Goal: Task Accomplishment & Management: Use online tool/utility

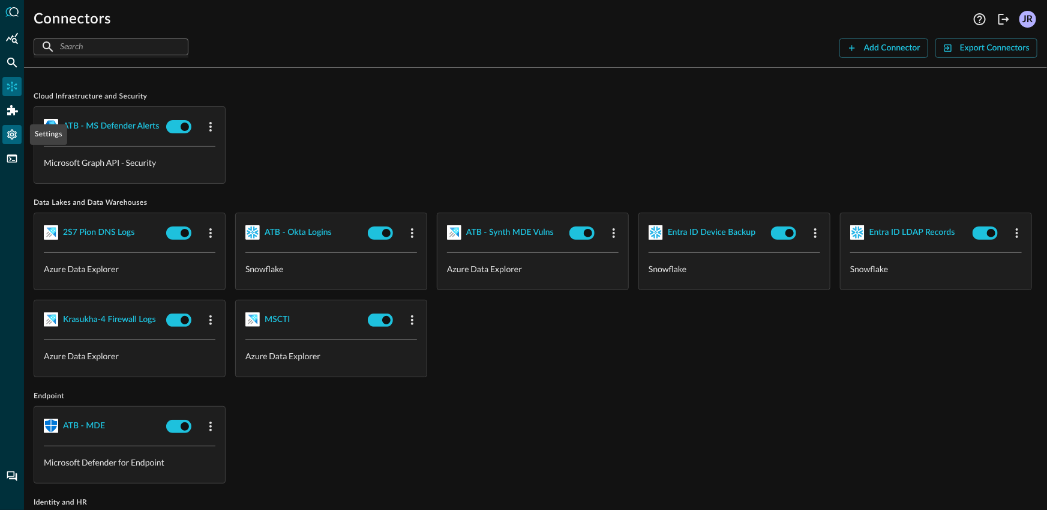
click at [14, 131] on icon "Settings" at bounding box center [12, 135] width 10 height 10
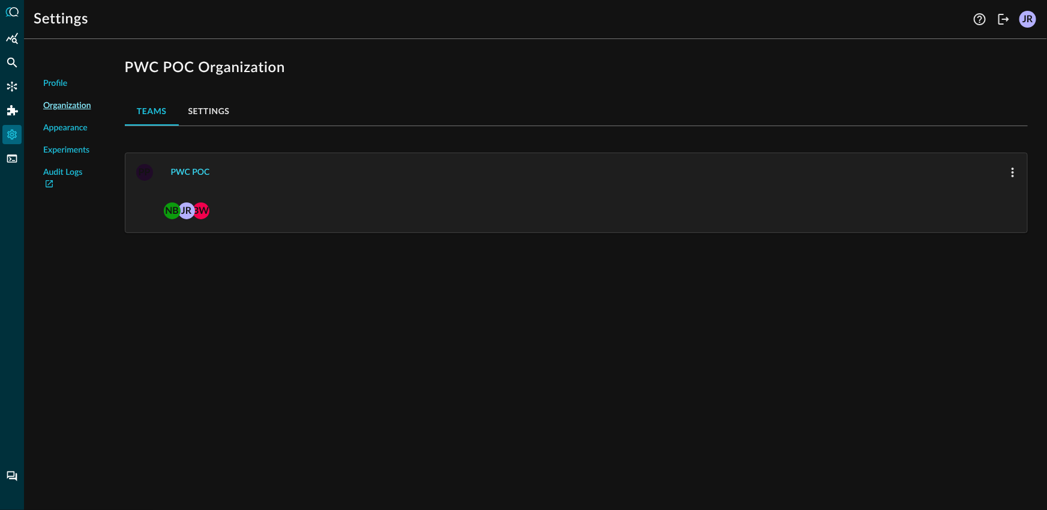
click at [194, 172] on div "PWC POC" at bounding box center [190, 172] width 39 height 15
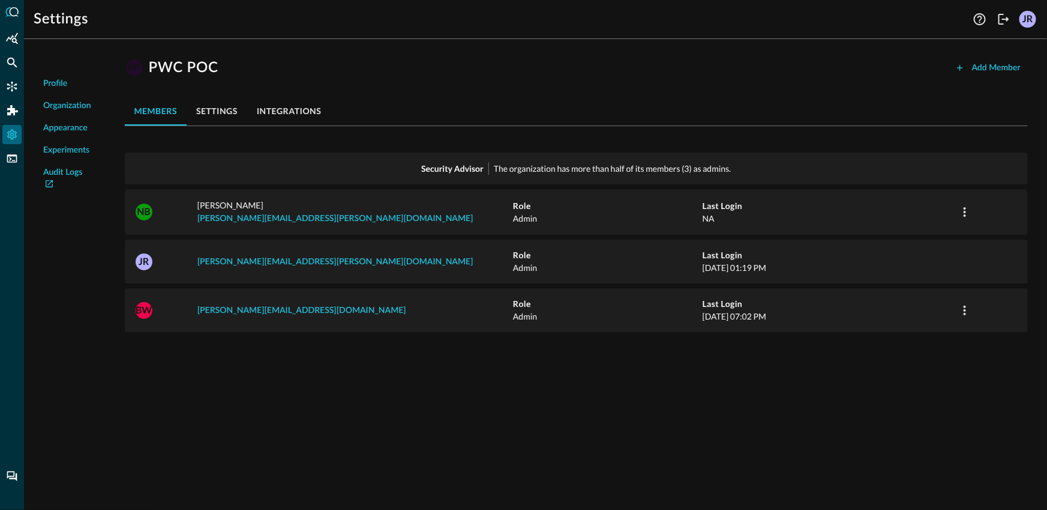
click at [335, 370] on div "Profile Organization Appearance Experiments Audit Logs PP PWC POC Add Member me…" at bounding box center [535, 279] width 1023 height 461
click at [11, 64] on icon "Federated Search" at bounding box center [12, 63] width 10 height 10
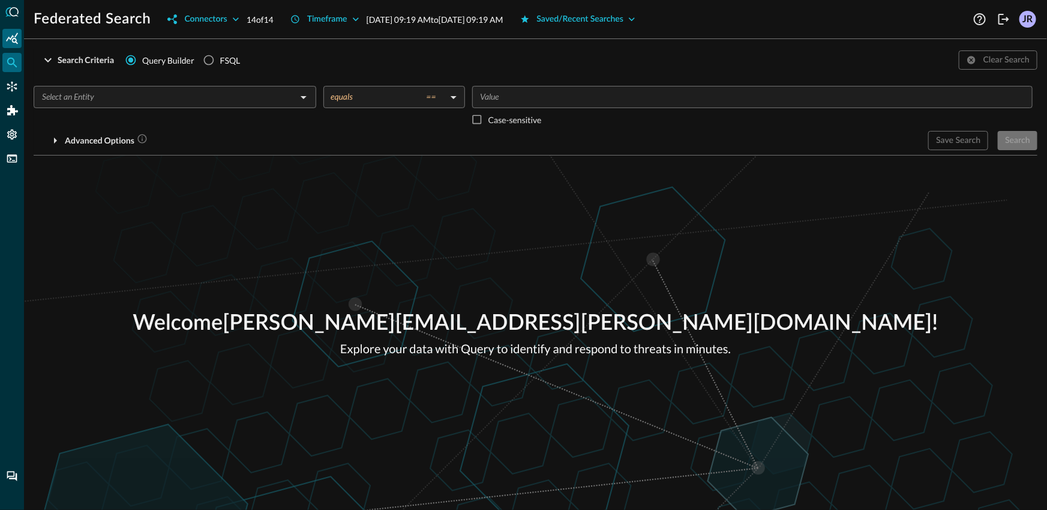
click at [9, 37] on icon "Summary Insights" at bounding box center [12, 37] width 12 height 11
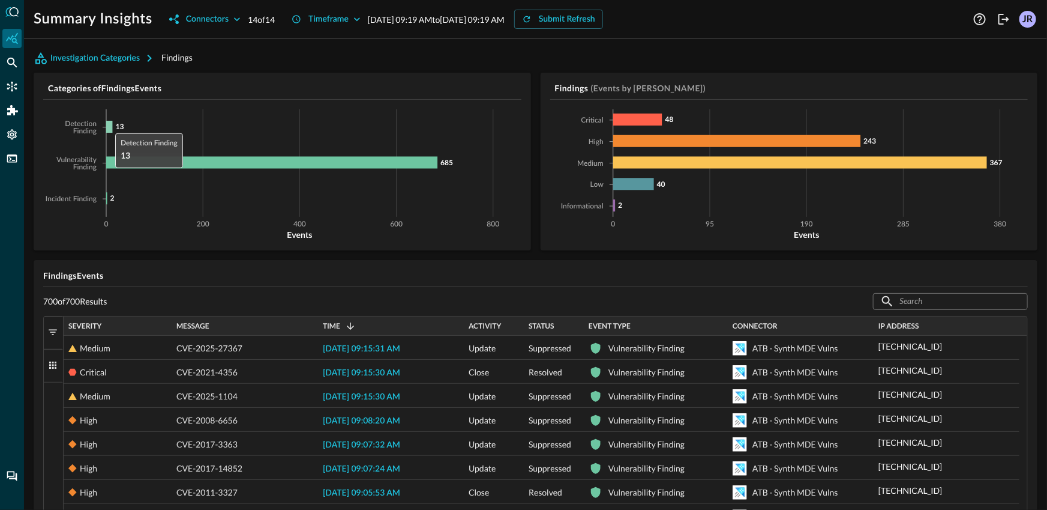
click at [109, 125] on icon at bounding box center [109, 127] width 6 height 12
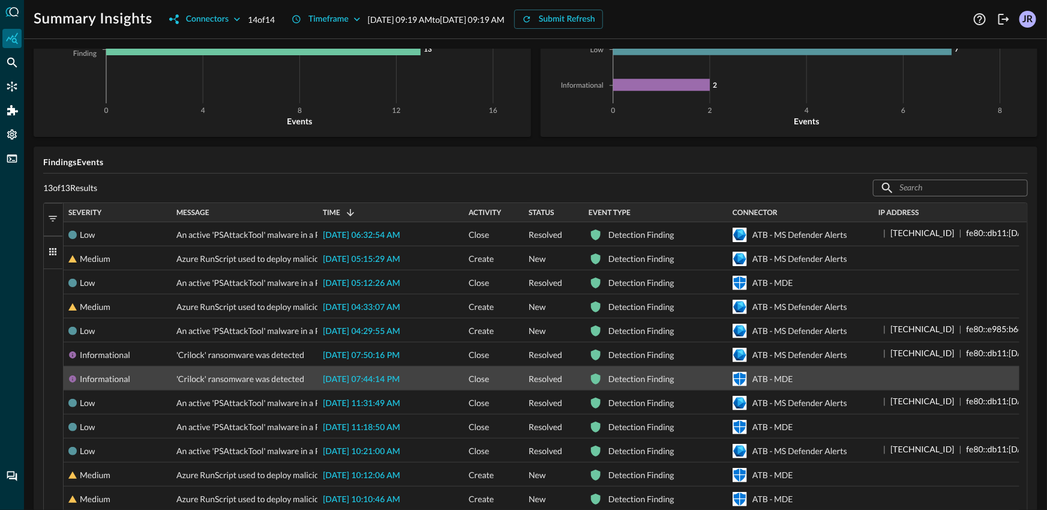
scroll to position [113, 0]
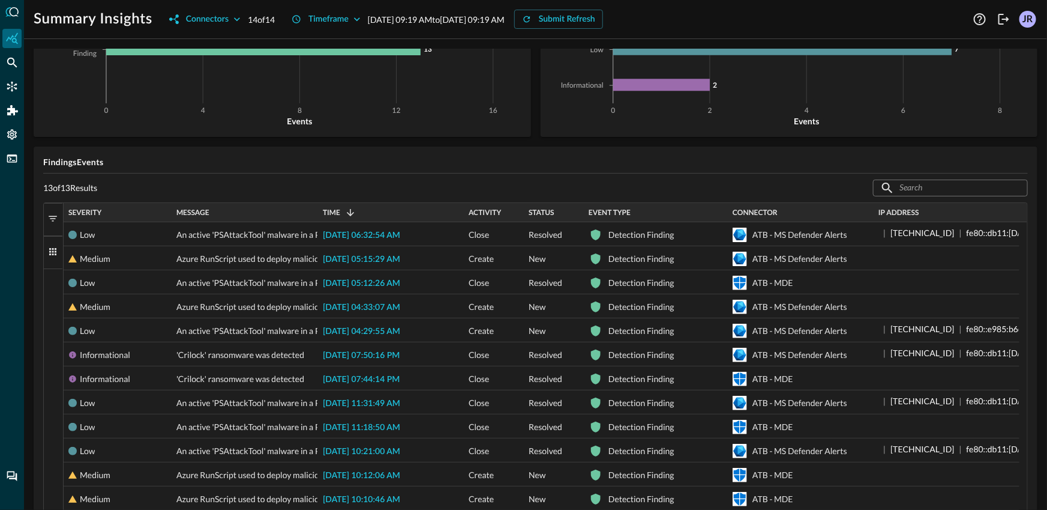
click at [91, 211] on span "Severity" at bounding box center [84, 212] width 33 height 8
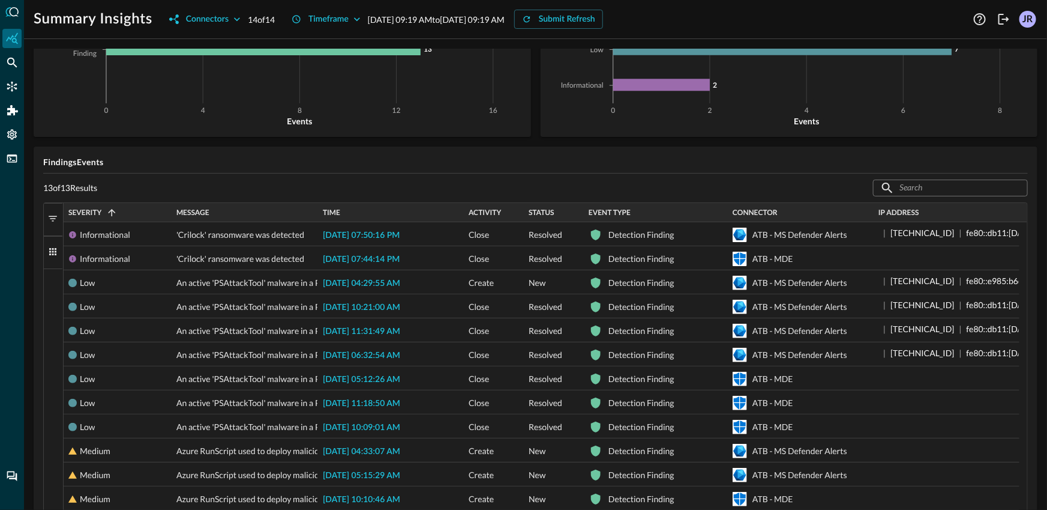
click at [92, 211] on span "Severity" at bounding box center [84, 212] width 33 height 8
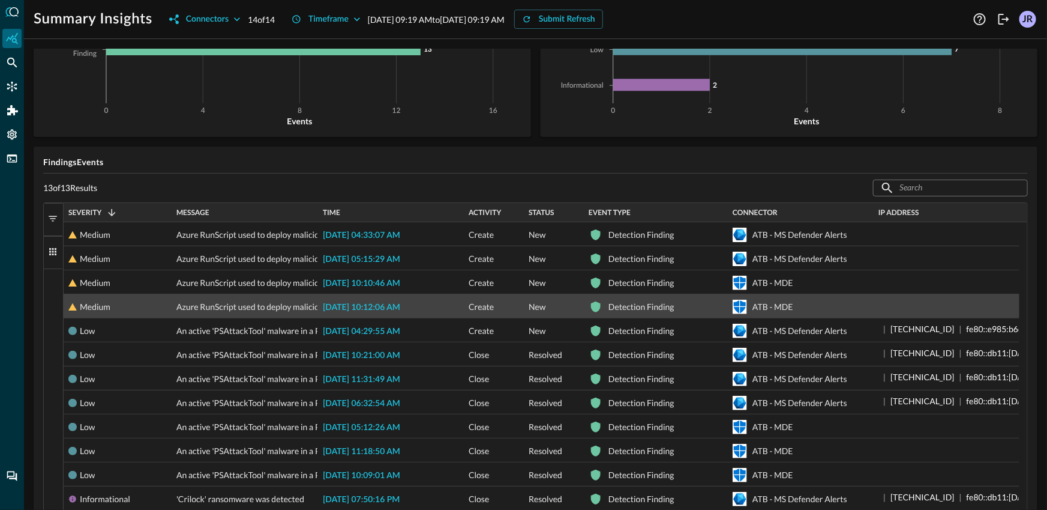
scroll to position [98, 0]
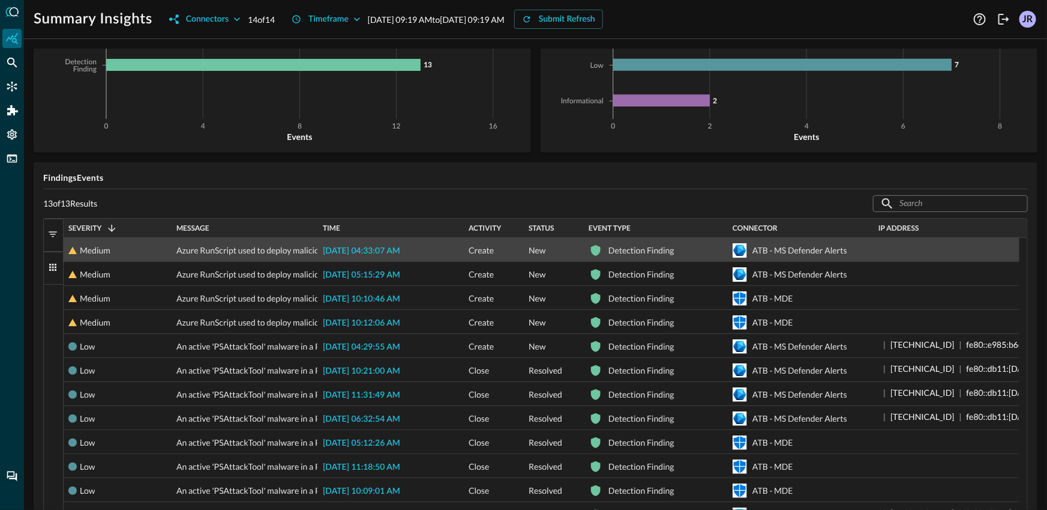
click at [400, 252] on span "2025-09-24 04:33:07 AM" at bounding box center [361, 251] width 77 height 8
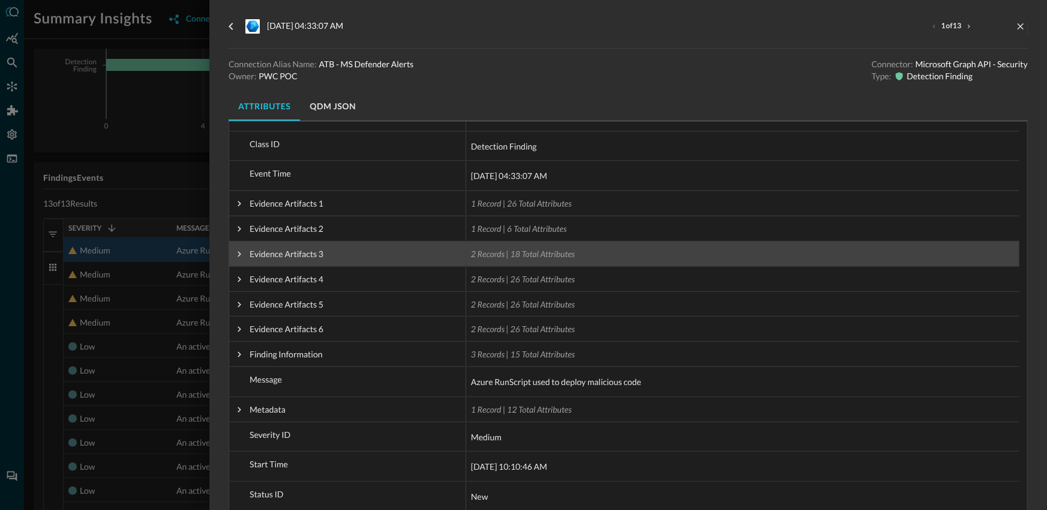
scroll to position [168, 0]
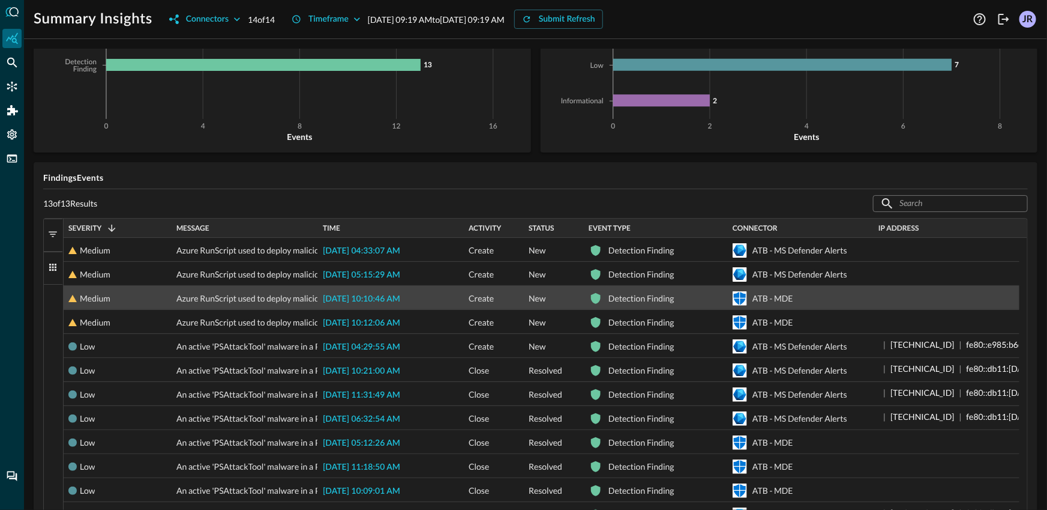
click at [371, 301] on span "2025-09-23 10:10:46 AM" at bounding box center [361, 299] width 77 height 8
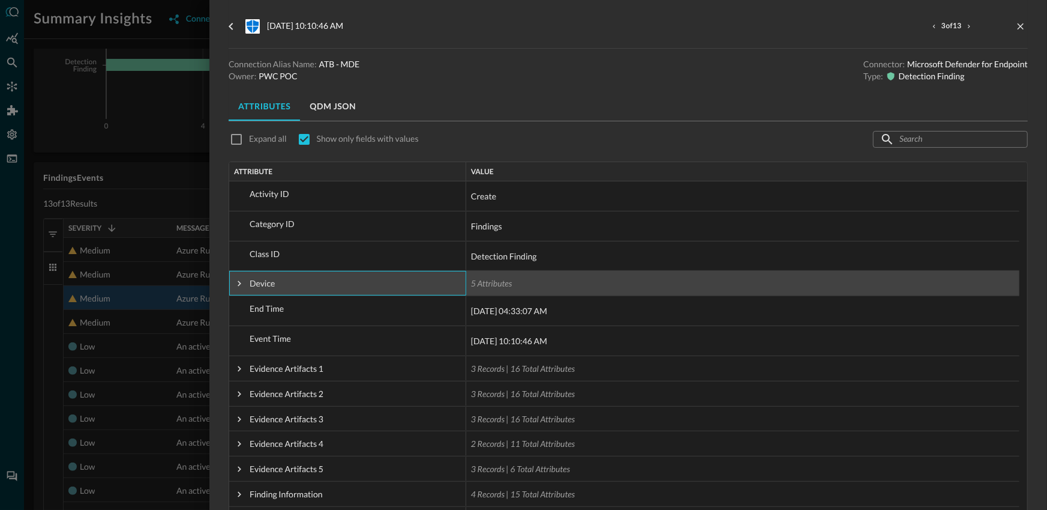
click at [236, 278] on span at bounding box center [239, 283] width 11 height 11
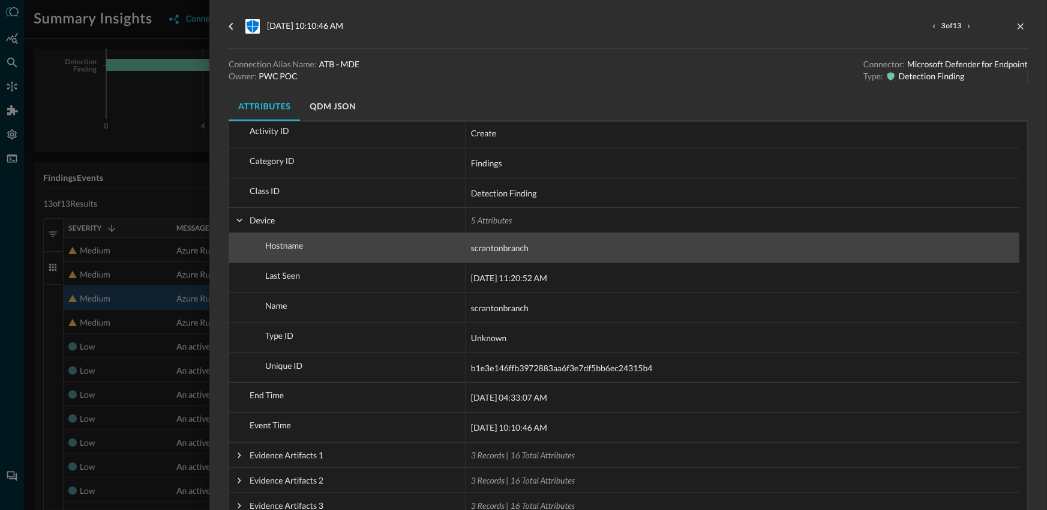
scroll to position [65, 0]
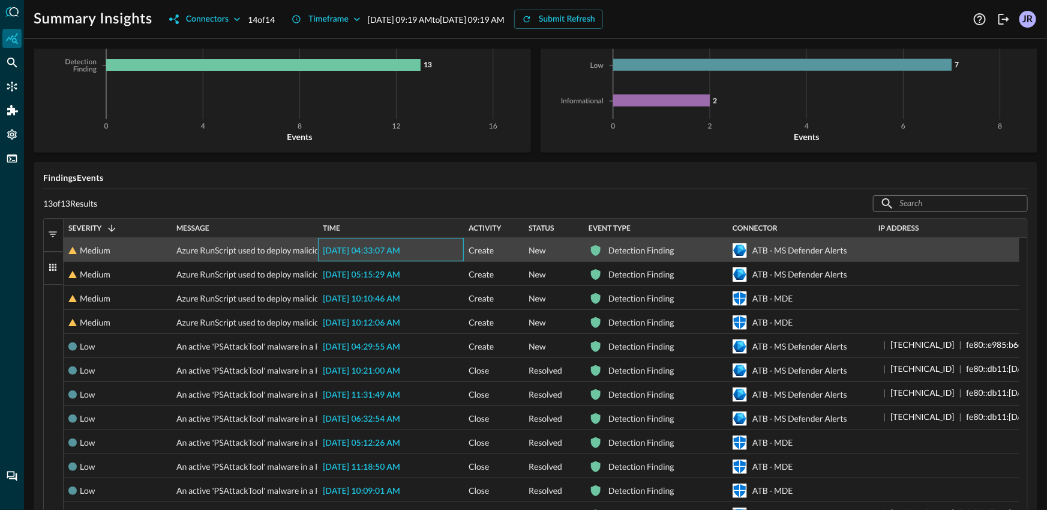
click at [383, 257] on div "2025-09-24 04:33:07 AM" at bounding box center [391, 249] width 146 height 23
click at [386, 254] on span "2025-09-24 04:33:07 AM" at bounding box center [361, 251] width 77 height 8
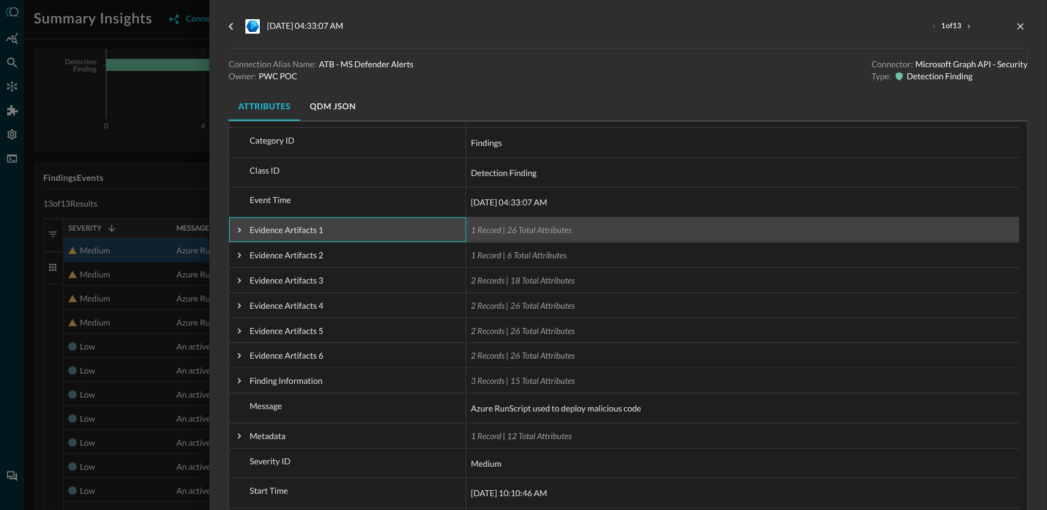
click at [240, 236] on span at bounding box center [239, 230] width 11 height 24
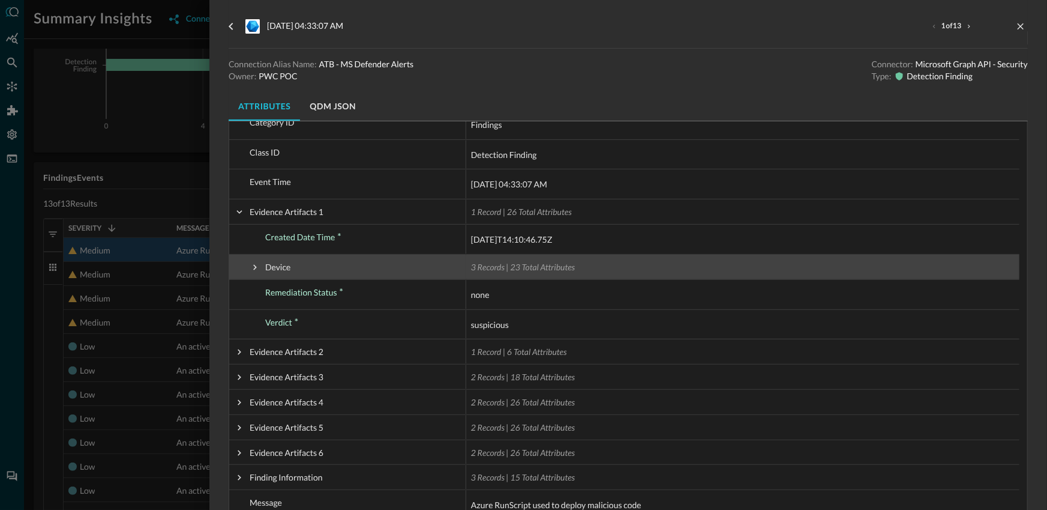
click at [257, 274] on span at bounding box center [255, 267] width 11 height 24
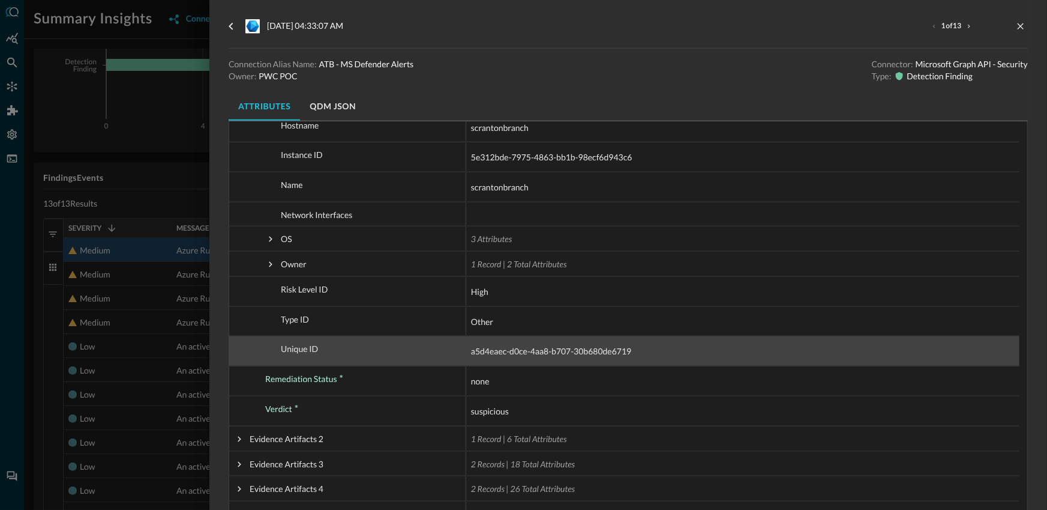
scroll to position [526, 0]
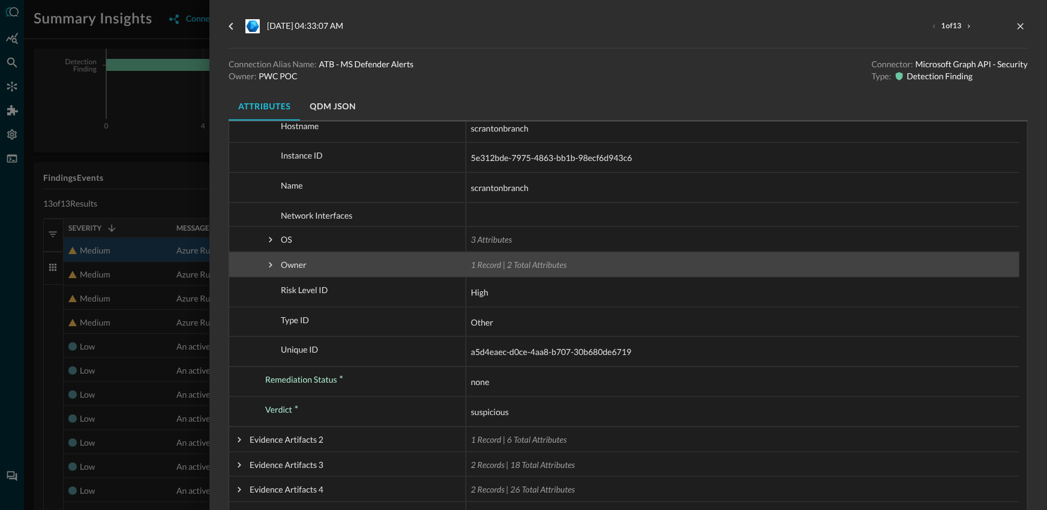
click at [271, 264] on span at bounding box center [270, 264] width 11 height 11
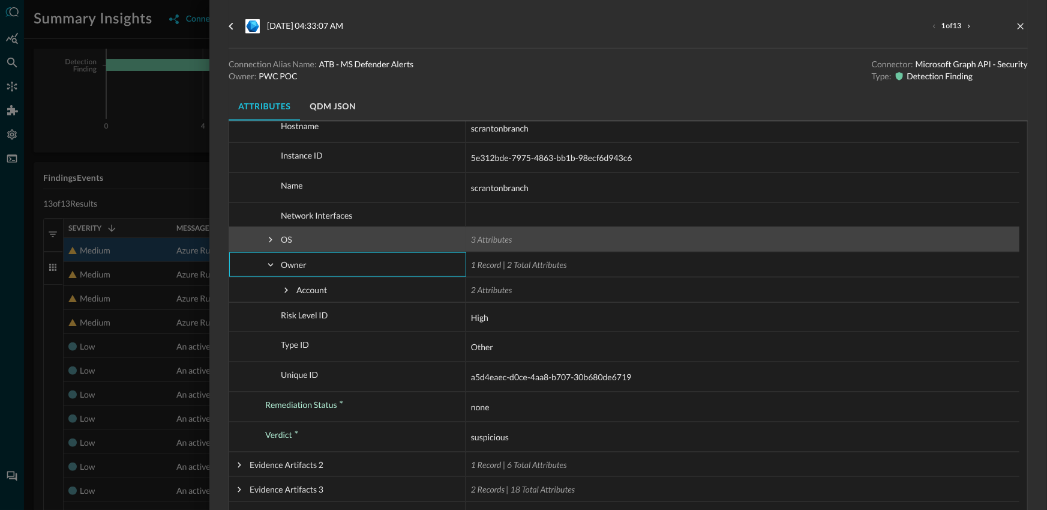
click at [268, 244] on span at bounding box center [270, 240] width 11 height 24
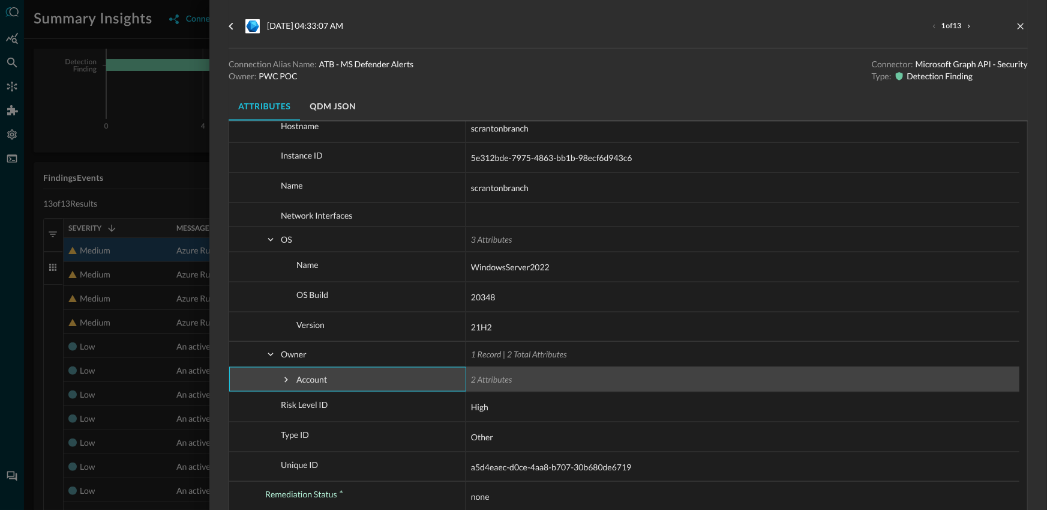
click at [282, 379] on span at bounding box center [286, 379] width 11 height 11
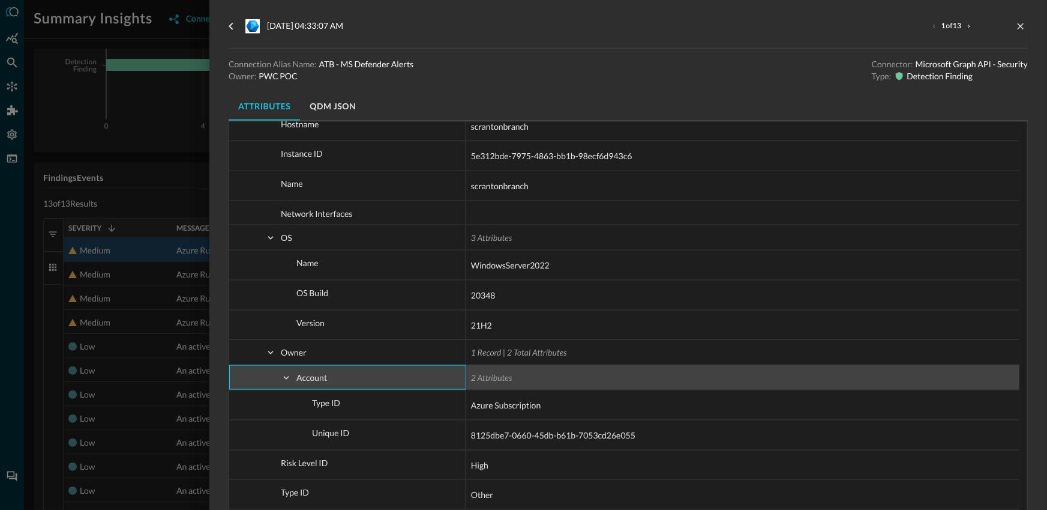
scroll to position [528, 0]
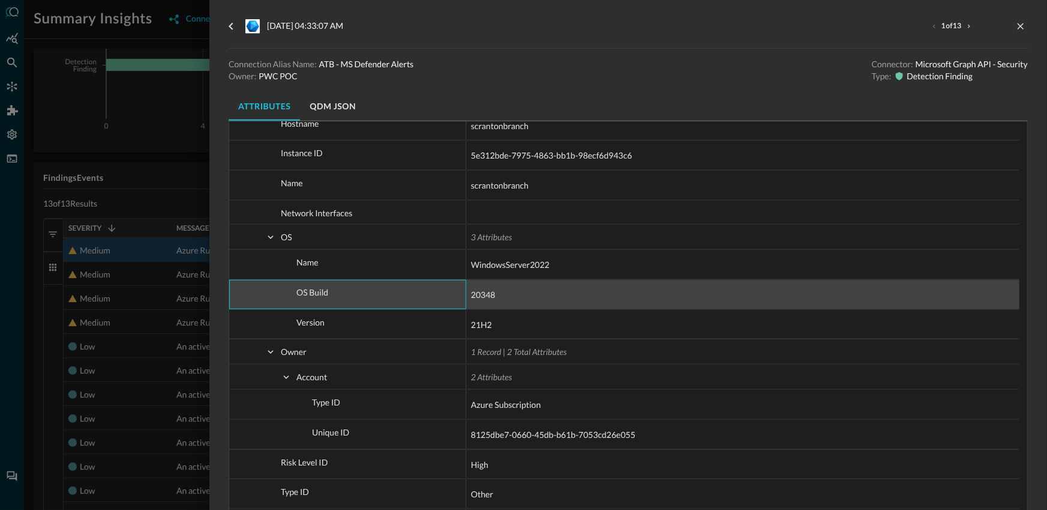
click at [373, 303] on span "OS Build" at bounding box center [356, 292] width 212 height 24
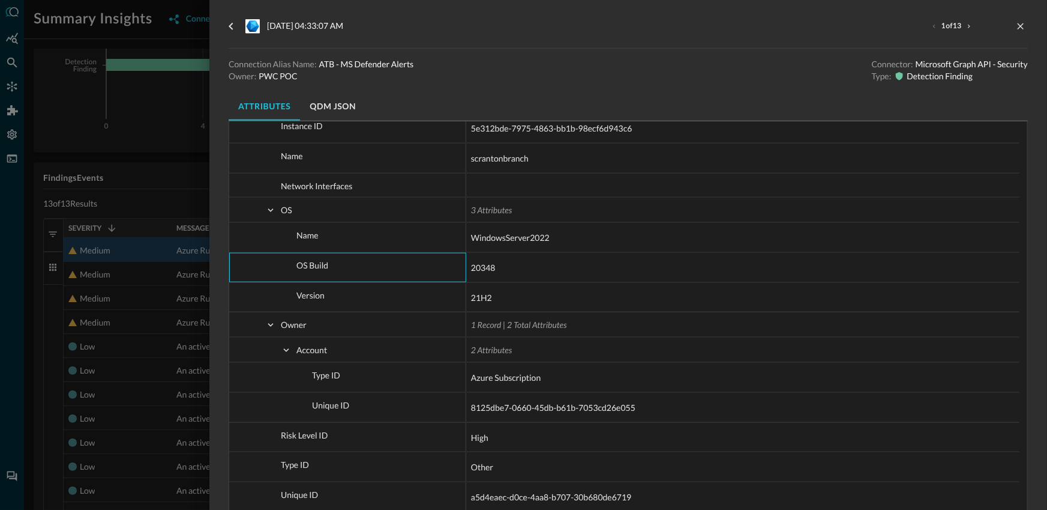
scroll to position [535, 0]
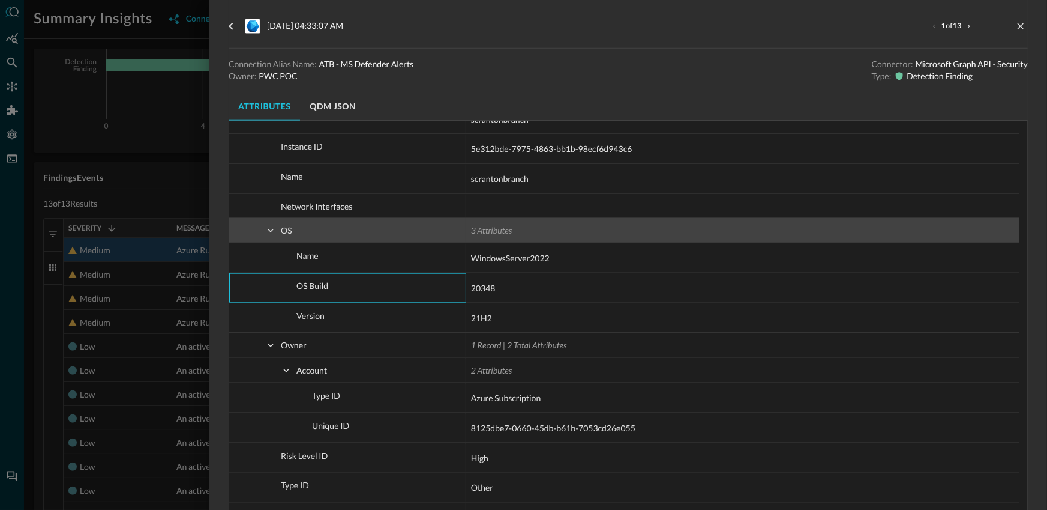
click at [595, 187] on div "scrantonbranch" at bounding box center [743, 178] width 544 height 19
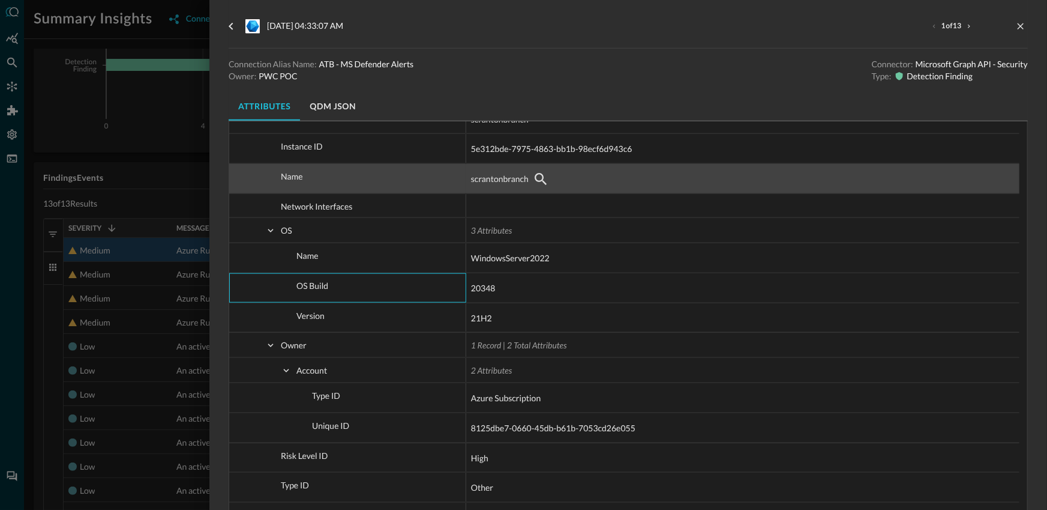
click at [590, 172] on div "scrantonbranch" at bounding box center [743, 178] width 544 height 19
click at [543, 176] on icon "button" at bounding box center [541, 179] width 12 height 12
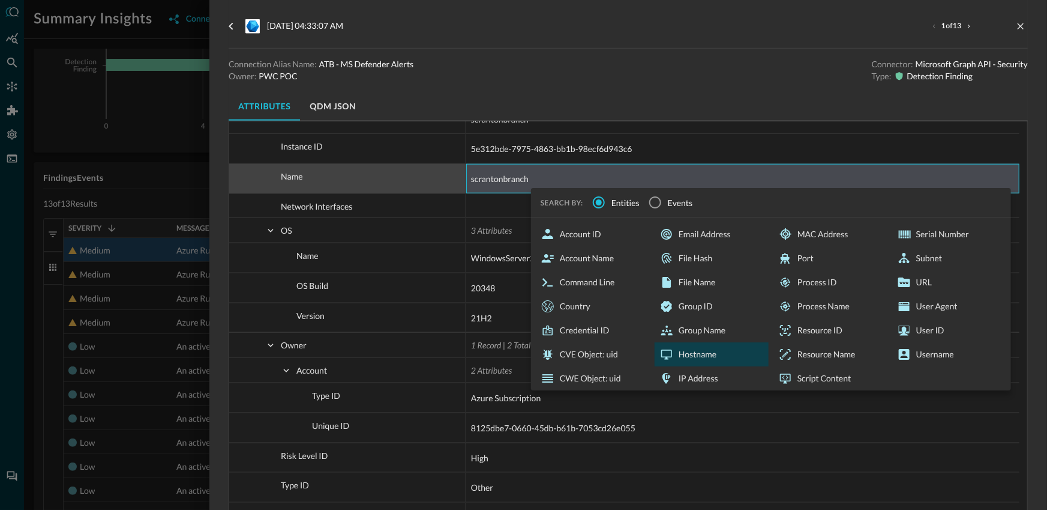
click at [700, 350] on div "Hostname" at bounding box center [712, 354] width 114 height 24
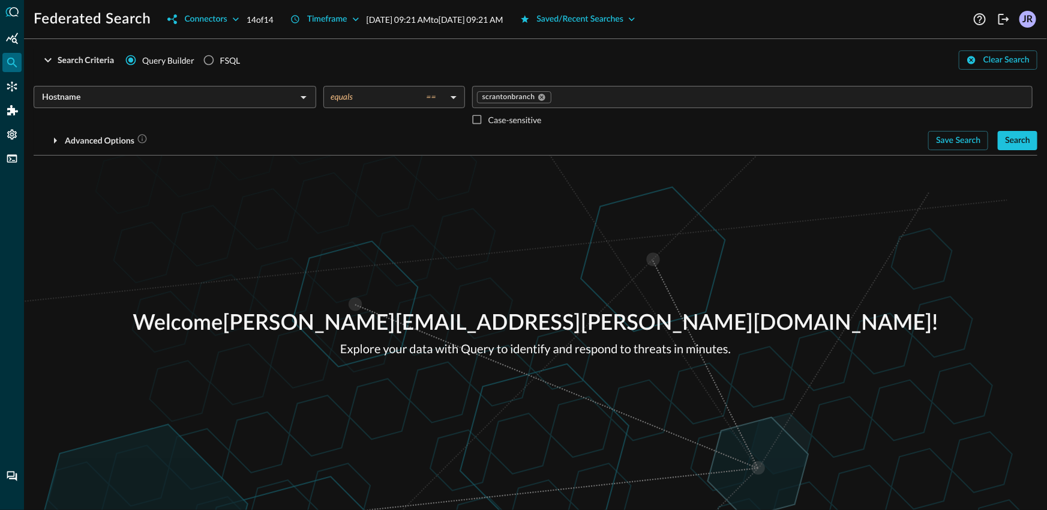
click at [265, 193] on div "Welcome jon.rau+pwc@secdataops.com ! Explore your data with Query to identify a…" at bounding box center [535, 332] width 1023 height 354
click at [216, 24] on div "Connectors" at bounding box center [205, 19] width 43 height 15
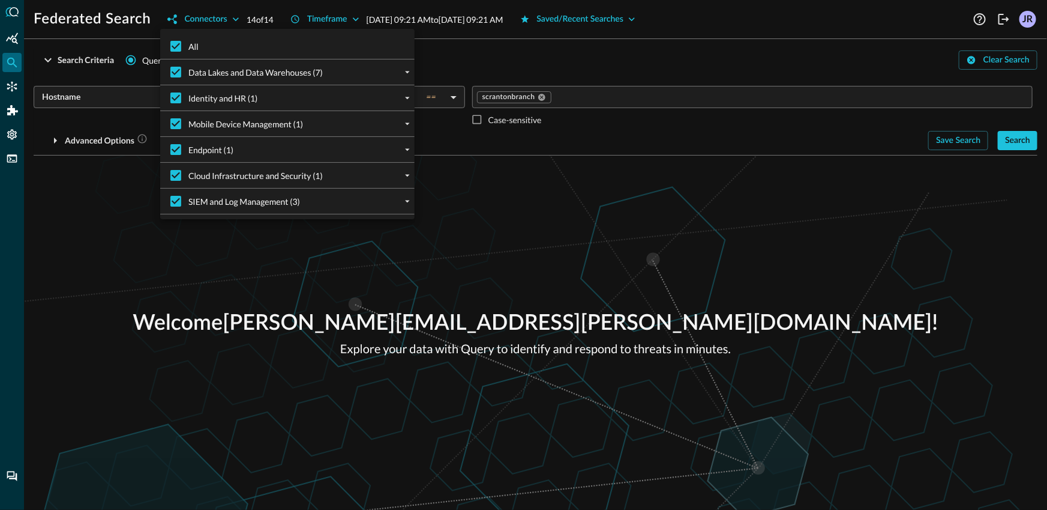
click at [306, 276] on div at bounding box center [523, 255] width 1047 height 510
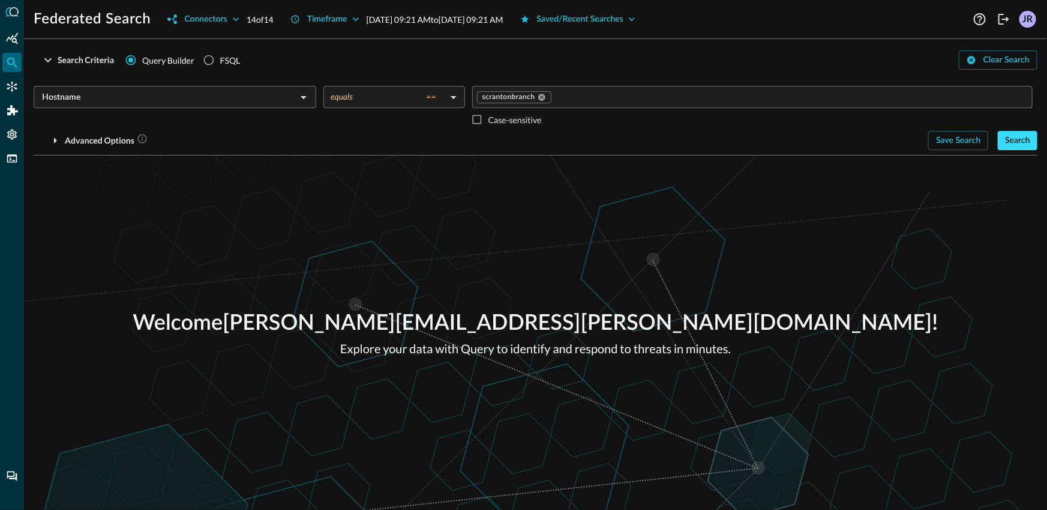
click at [1015, 139] on div "Search" at bounding box center [1017, 140] width 25 height 15
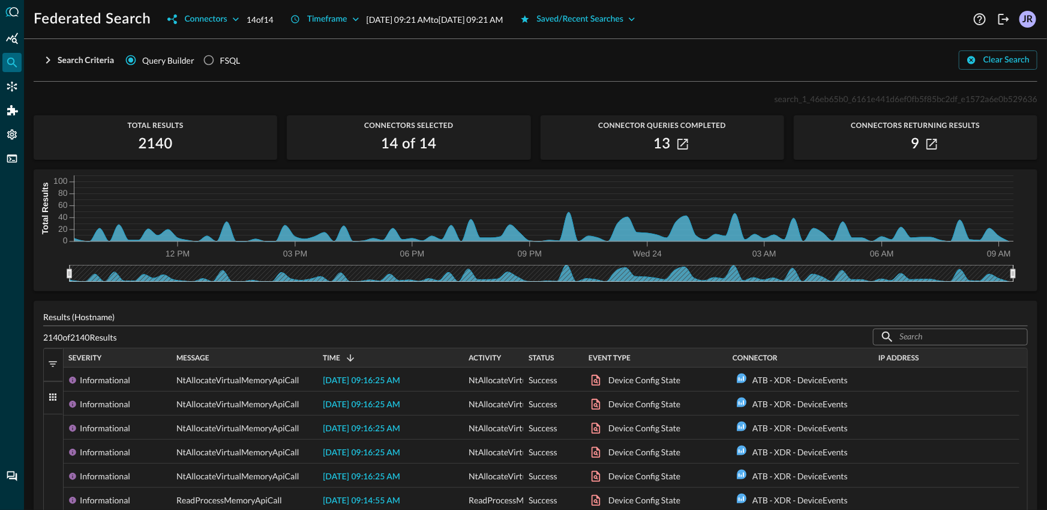
click at [55, 363] on span "button" at bounding box center [52, 363] width 11 height 11
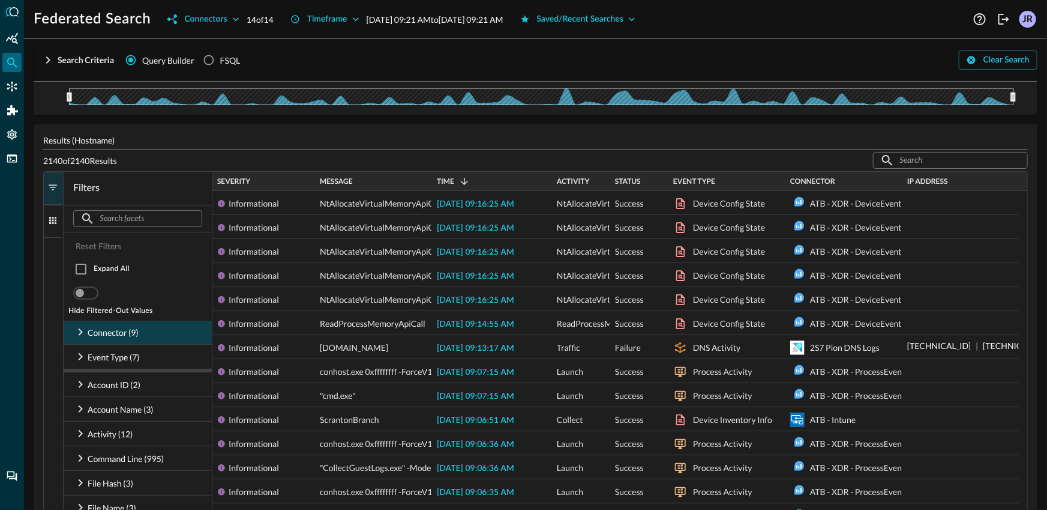
scroll to position [186, 0]
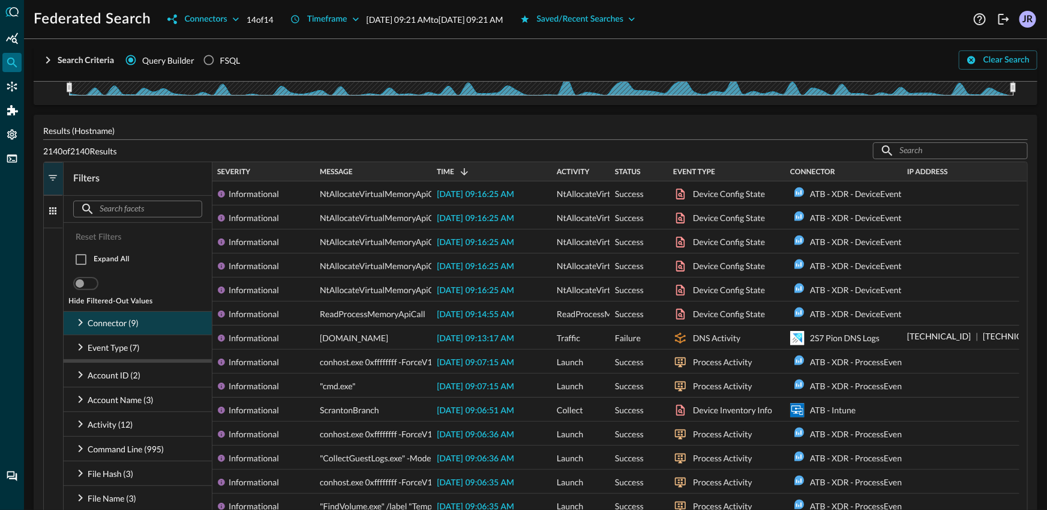
click at [83, 325] on icon at bounding box center [80, 322] width 14 height 14
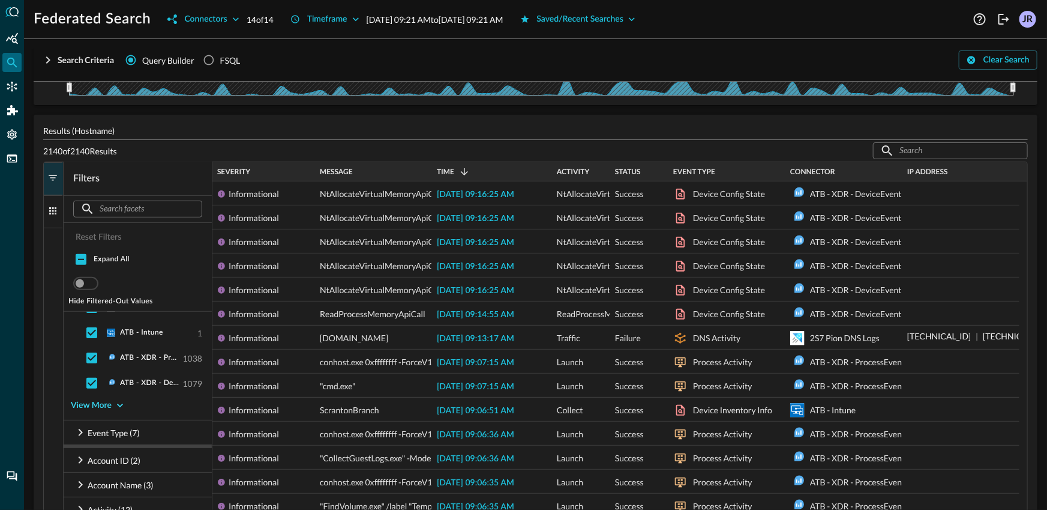
click at [94, 411] on div "View More" at bounding box center [91, 405] width 41 height 15
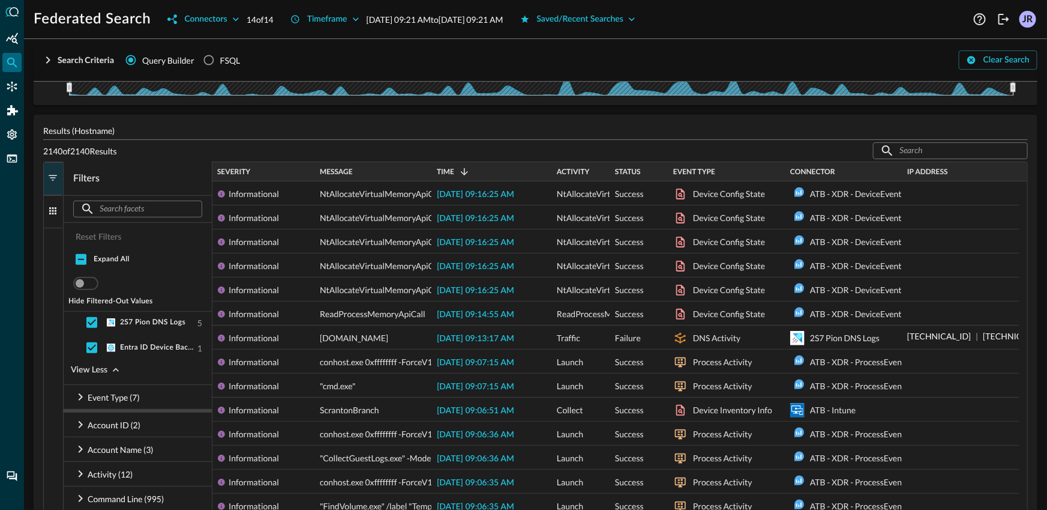
scroll to position [238, 0]
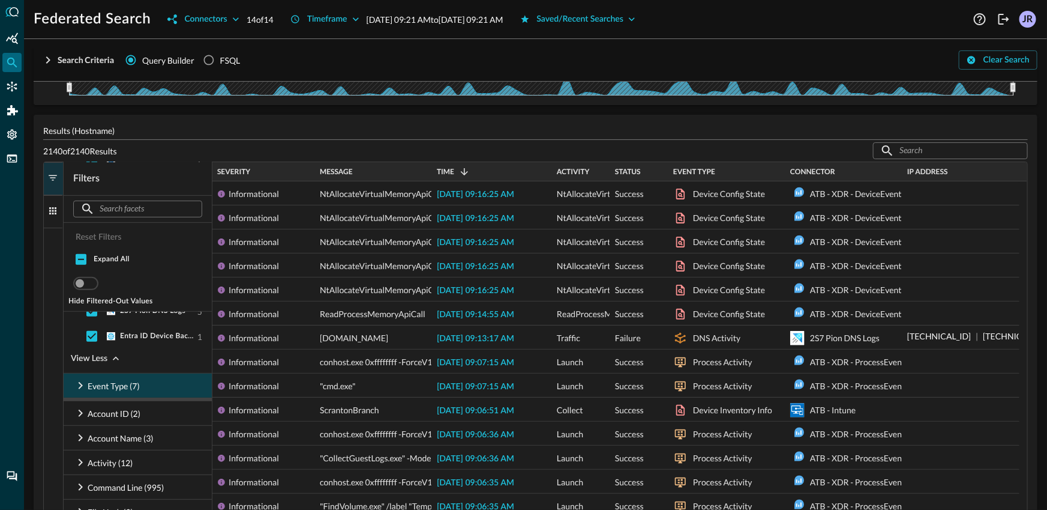
click at [127, 384] on p "Event Type (7)" at bounding box center [114, 385] width 52 height 13
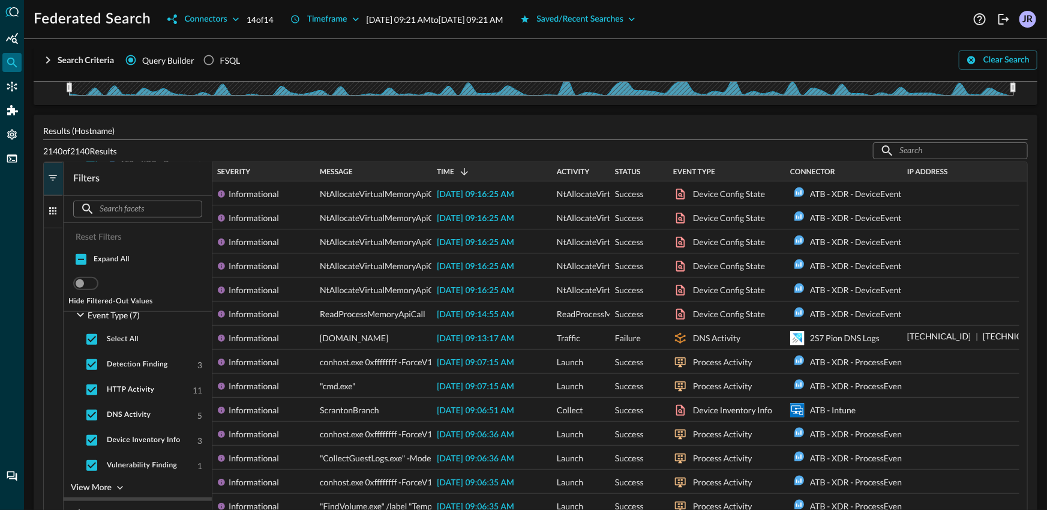
scroll to position [381, 0]
click at [96, 414] on div "View More" at bounding box center [91, 415] width 41 height 15
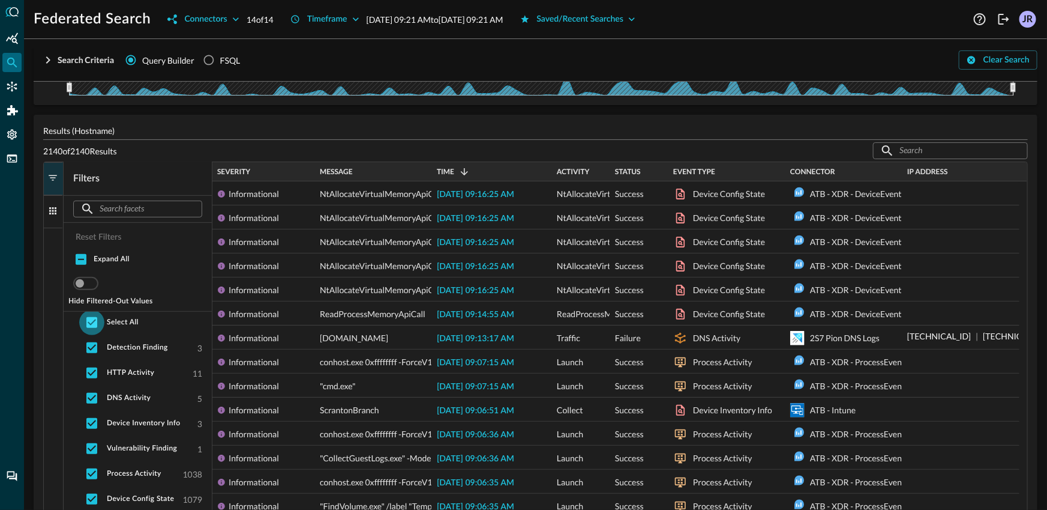
click at [94, 325] on input "checkbox" at bounding box center [91, 322] width 25 height 25
checkbox input "false"
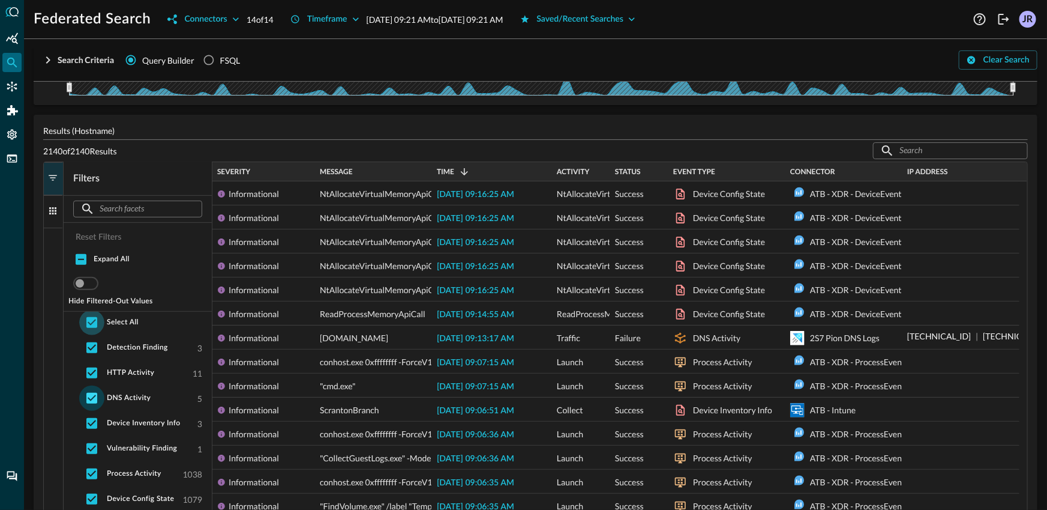
checkbox input "false"
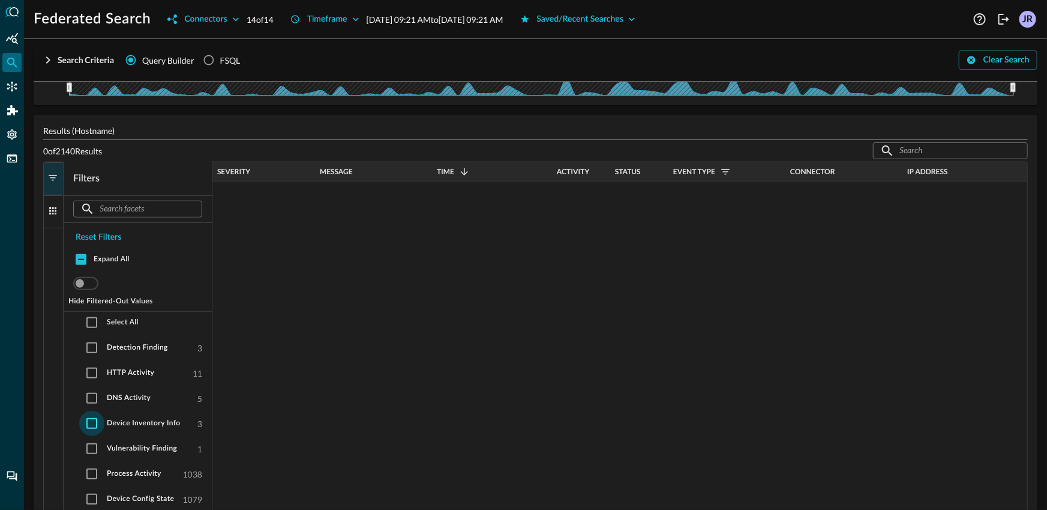
click at [95, 426] on input "checkbox" at bounding box center [91, 423] width 25 height 25
checkbox input "true"
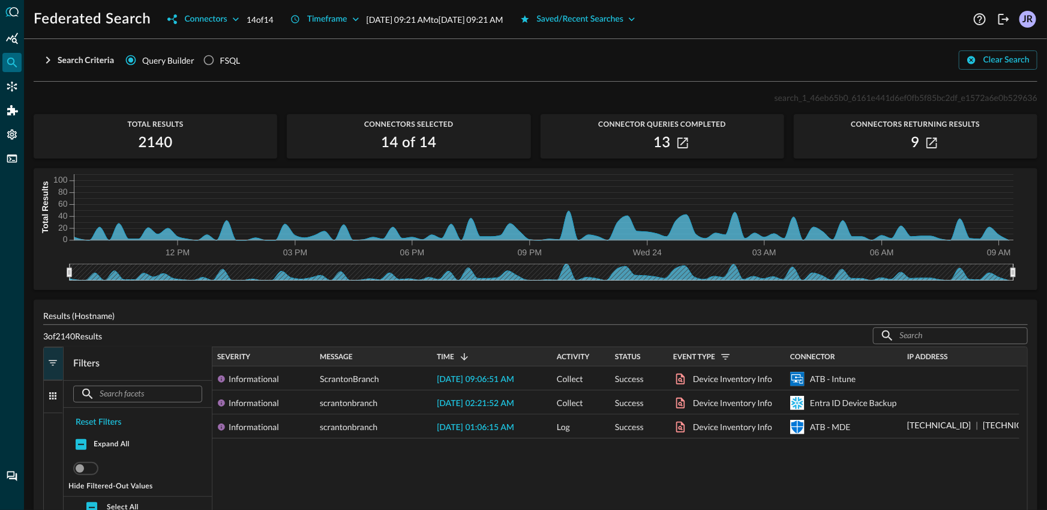
scroll to position [0, 0]
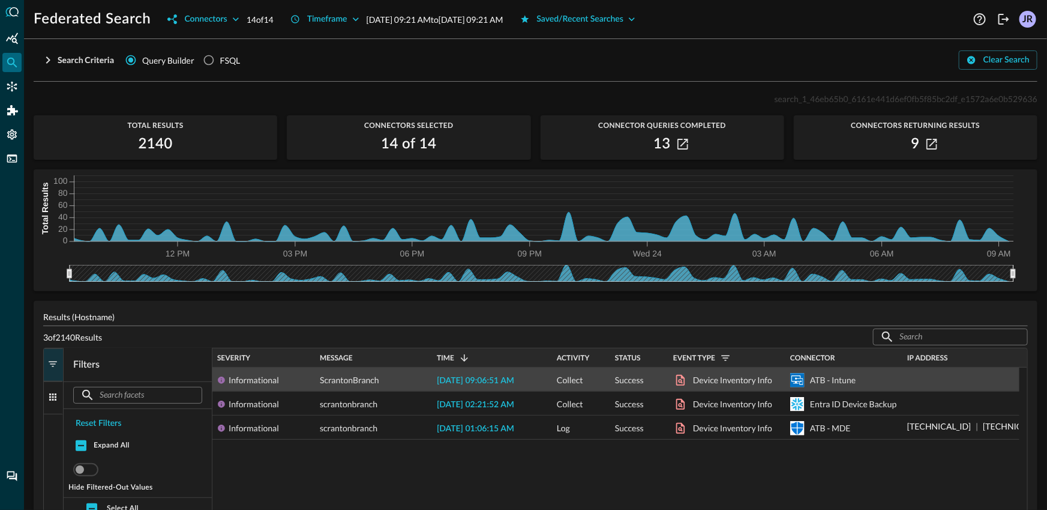
click at [514, 379] on span "2025-09-24 09:06:51 AM" at bounding box center [475, 380] width 77 height 8
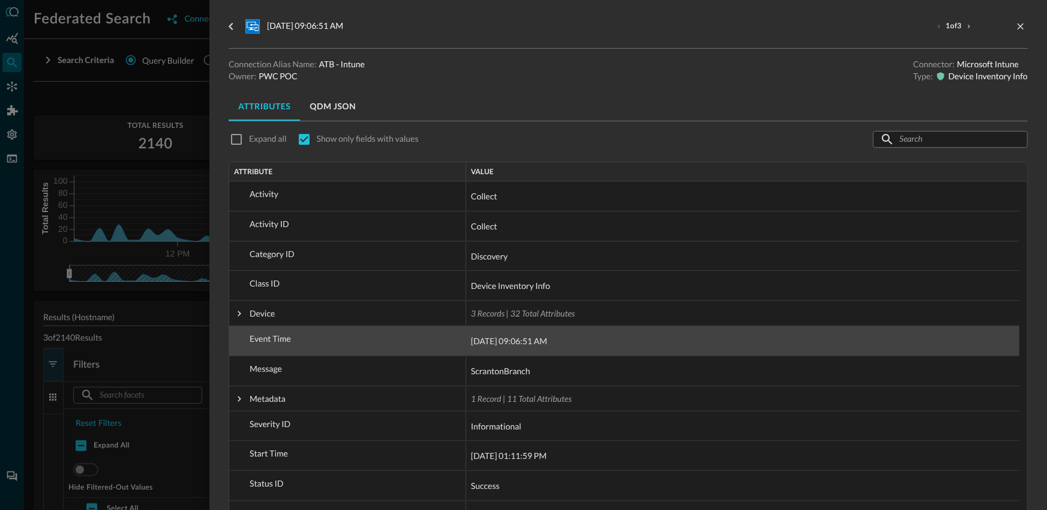
scroll to position [2, 0]
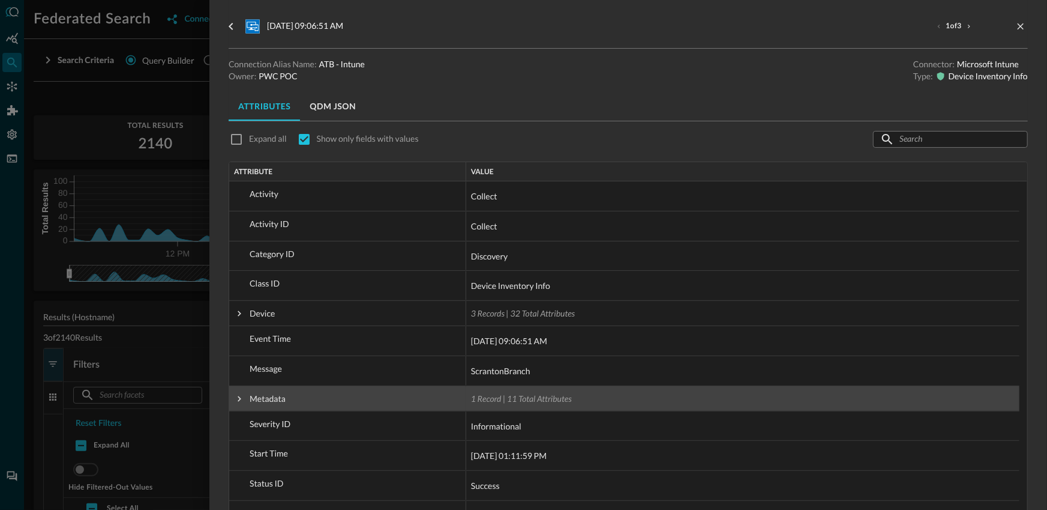
drag, startPoint x: 244, startPoint y: 396, endPoint x: 242, endPoint y: 385, distance: 10.5
click at [244, 396] on span at bounding box center [239, 398] width 11 height 11
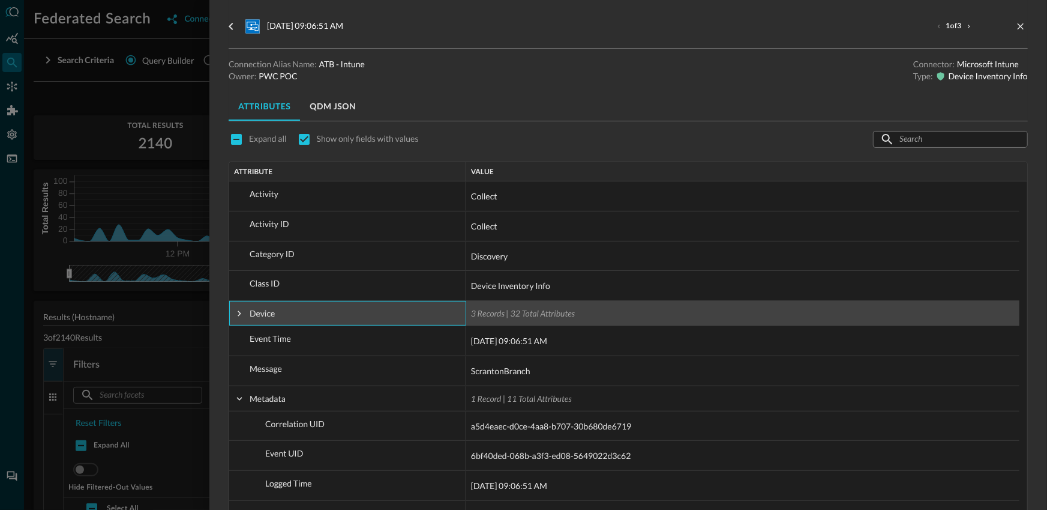
click at [242, 313] on span at bounding box center [239, 313] width 11 height 11
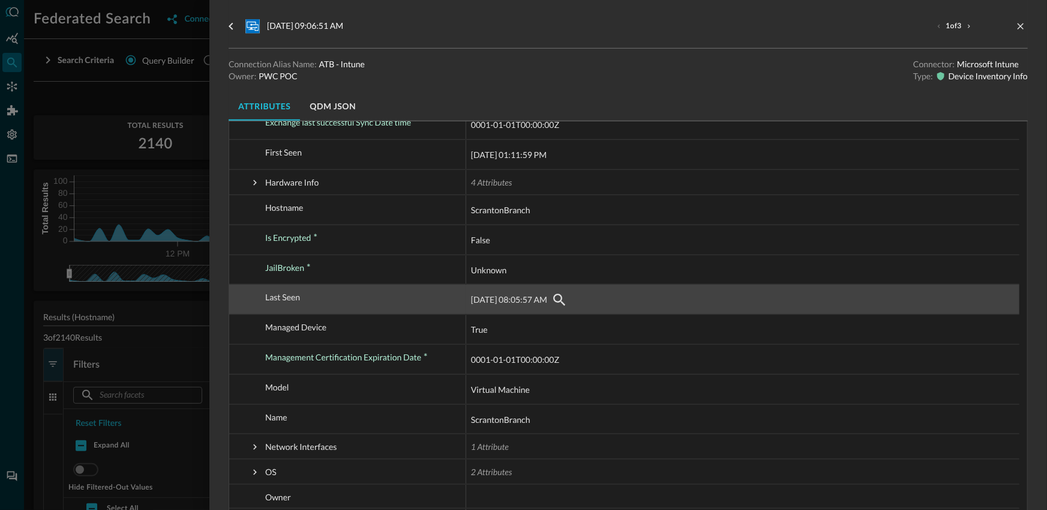
scroll to position [505, 0]
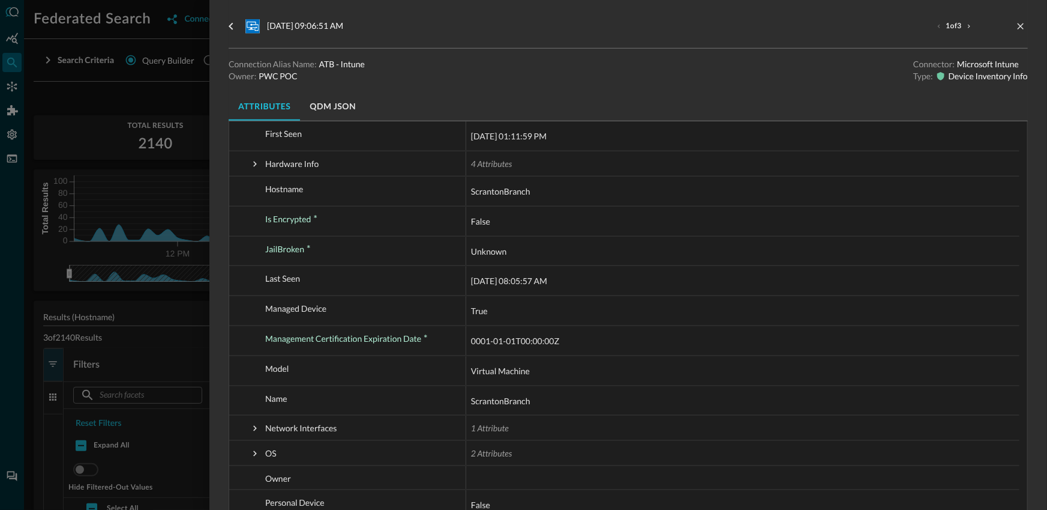
click at [205, 353] on div at bounding box center [523, 255] width 1047 height 510
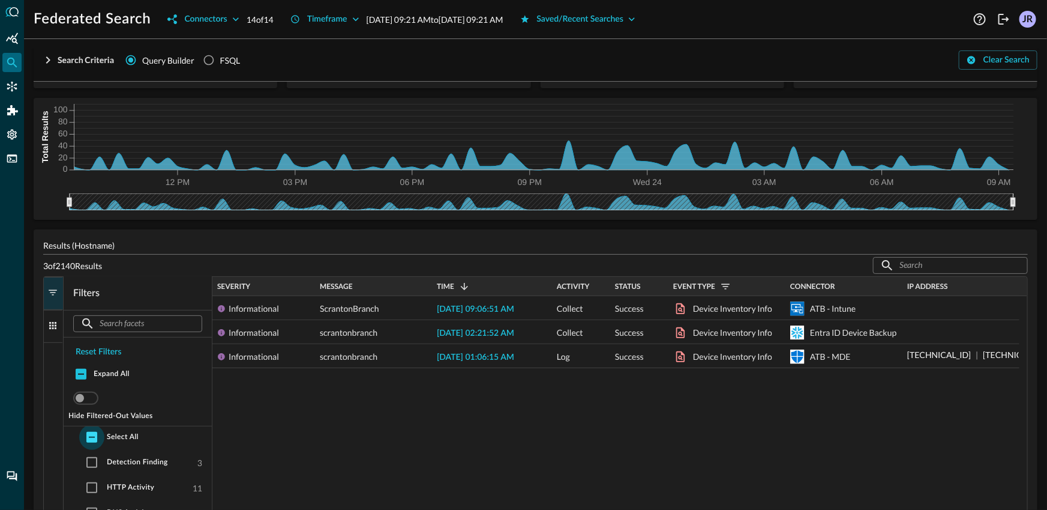
scroll to position [75, 0]
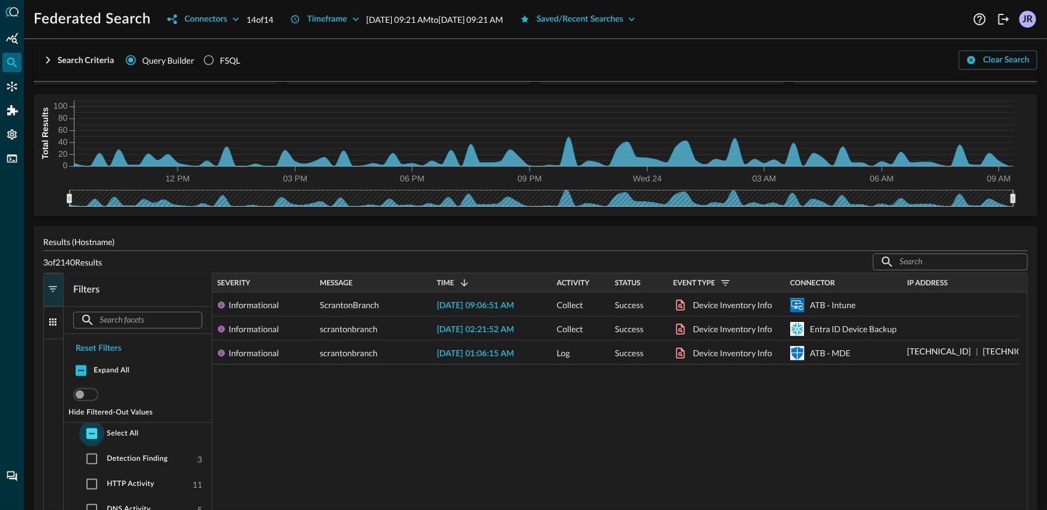
click at [95, 432] on input "checkbox" at bounding box center [91, 433] width 25 height 25
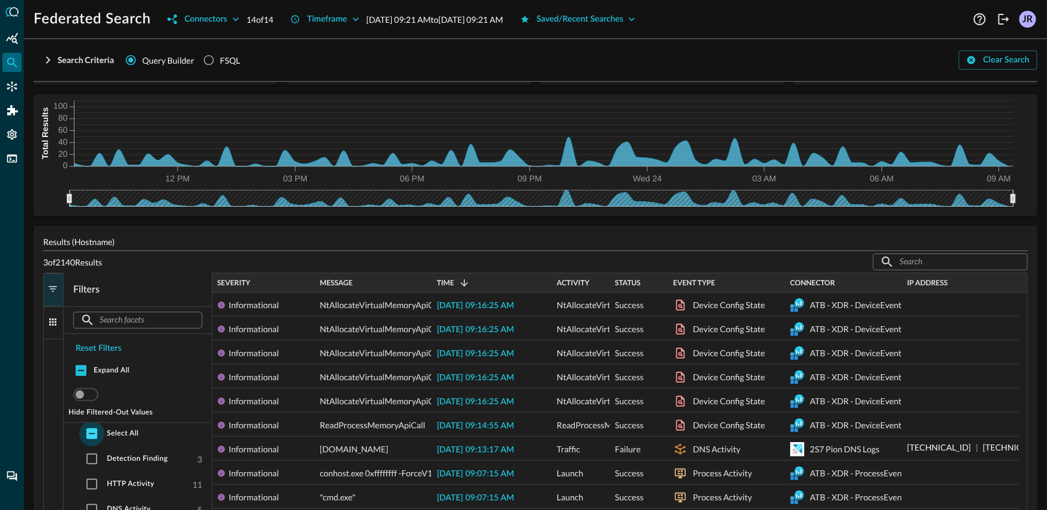
checkbox input "true"
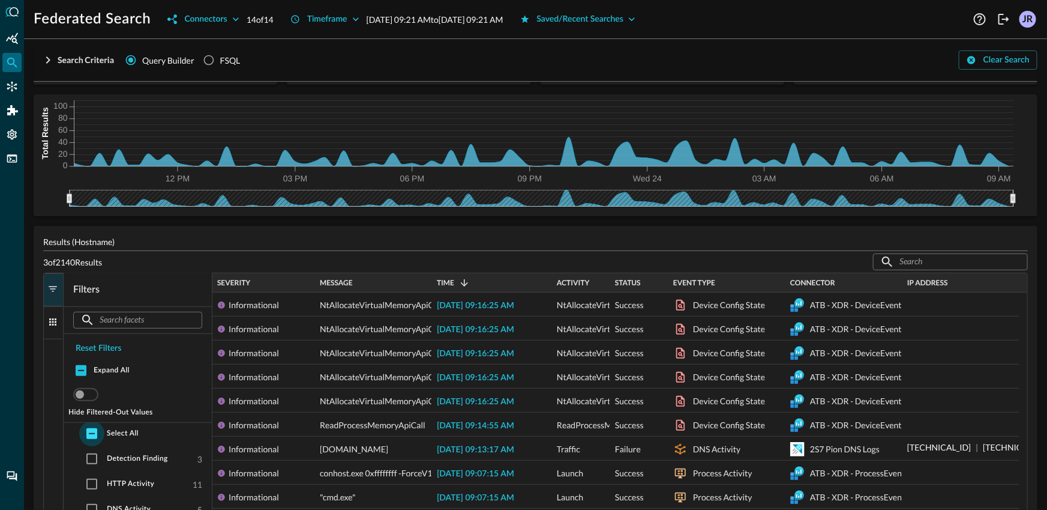
checkbox input "true"
click at [297, 291] on div "Severity" at bounding box center [263, 282] width 93 height 19
click at [289, 283] on div "Severity" at bounding box center [263, 282] width 93 height 13
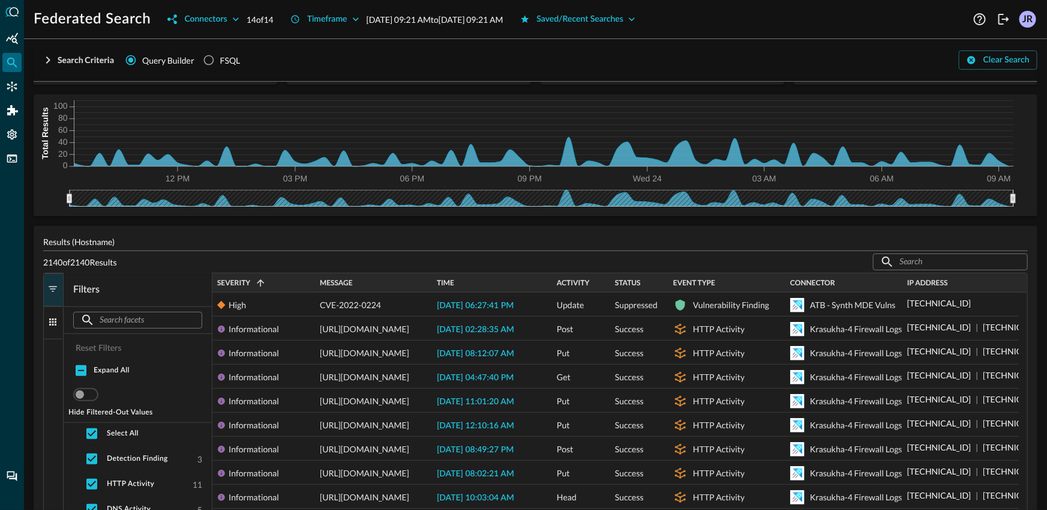
click at [289, 283] on div "Severity 1" at bounding box center [263, 282] width 93 height 13
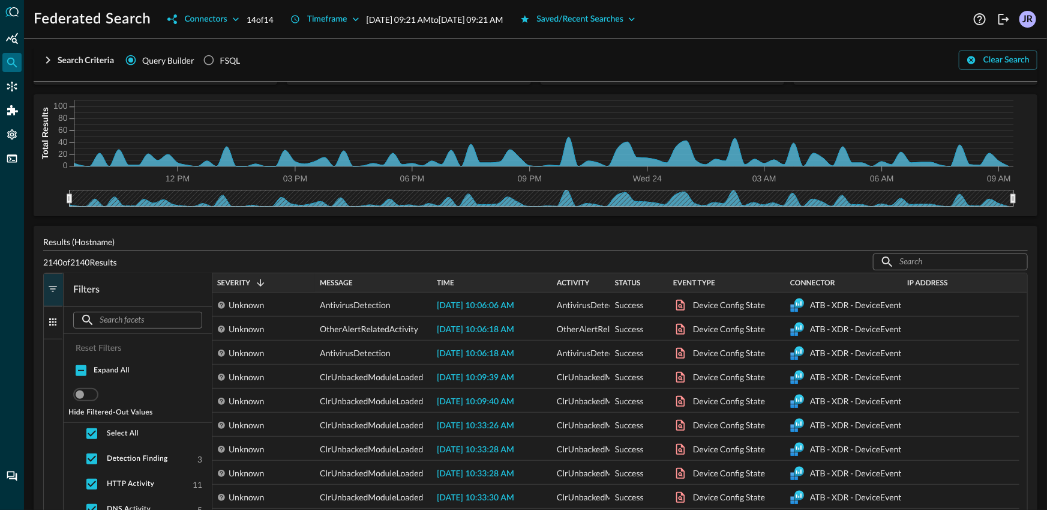
click at [289, 283] on div "Severity 1" at bounding box center [263, 282] width 93 height 13
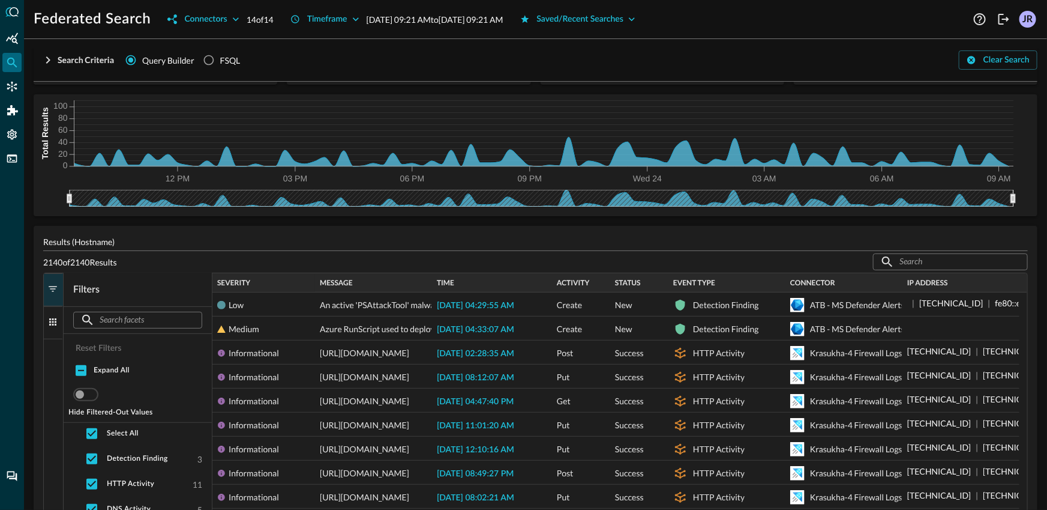
click at [289, 283] on div "Severity" at bounding box center [263, 282] width 93 height 13
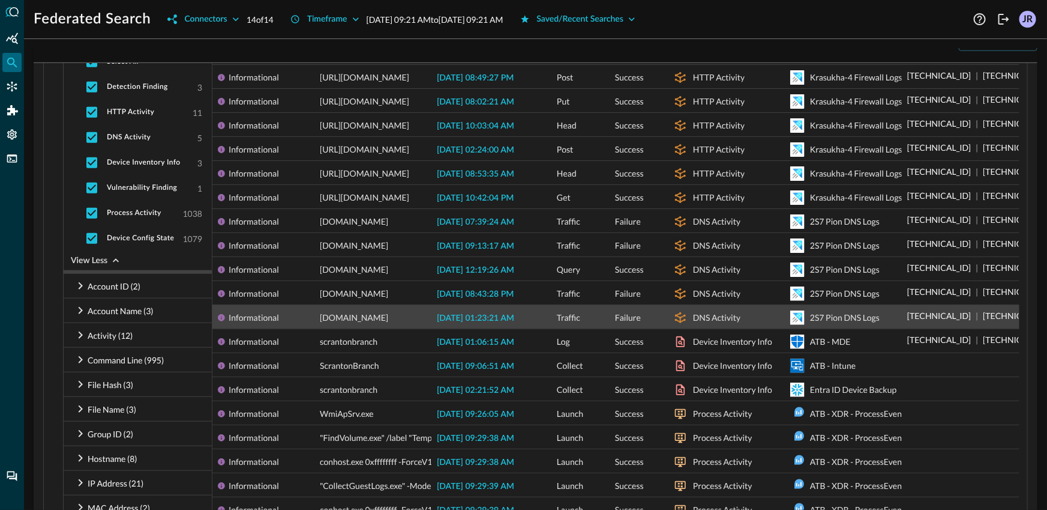
scroll to position [498, 0]
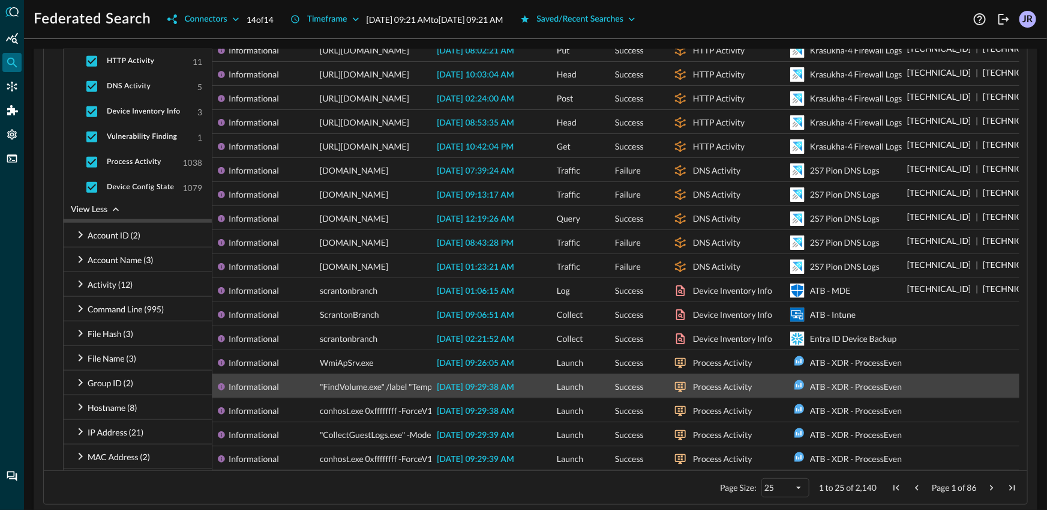
click at [495, 383] on span "2025-09-23 09:29:38 AM" at bounding box center [475, 387] width 77 height 8
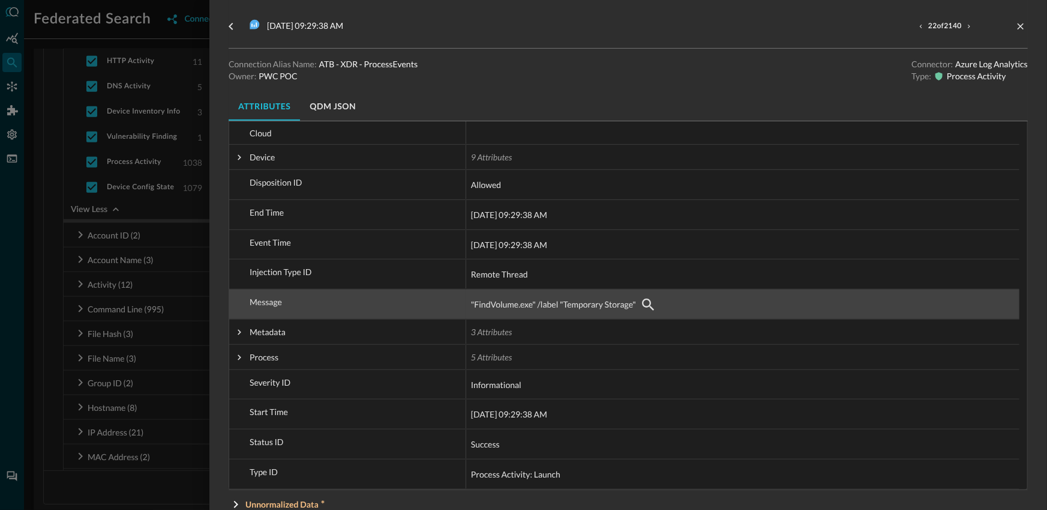
scroll to position [208, 0]
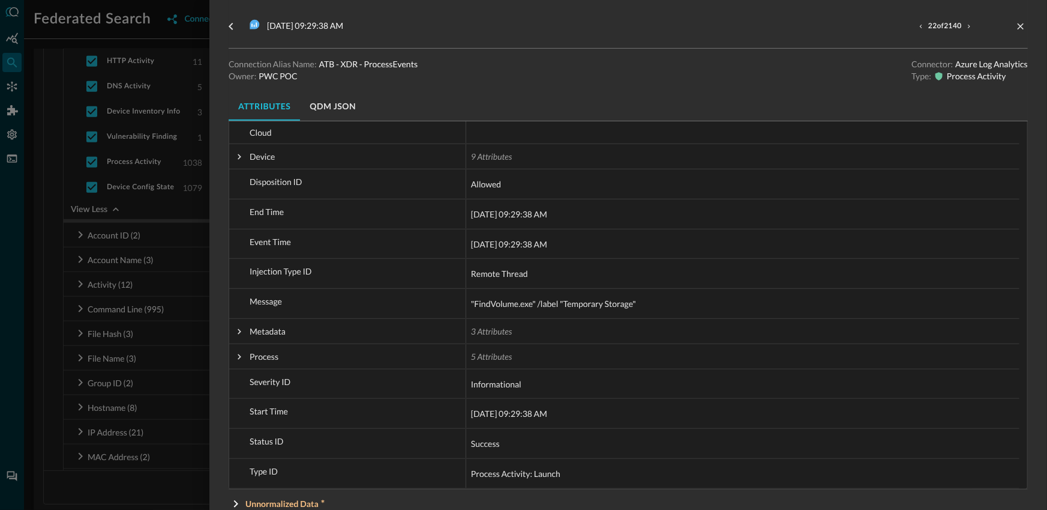
click at [184, 465] on div at bounding box center [523, 255] width 1047 height 510
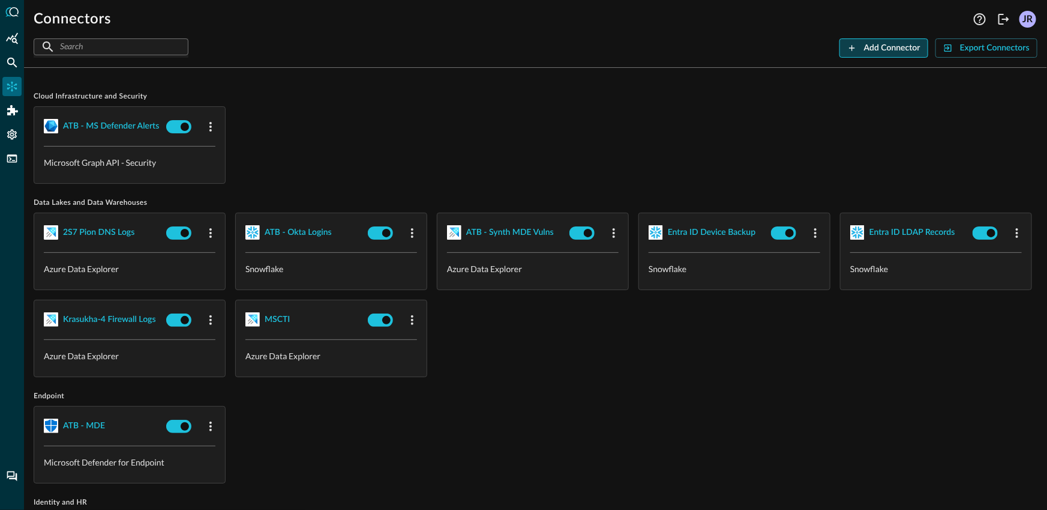
click at [862, 51] on button "Add Connector" at bounding box center [884, 47] width 89 height 19
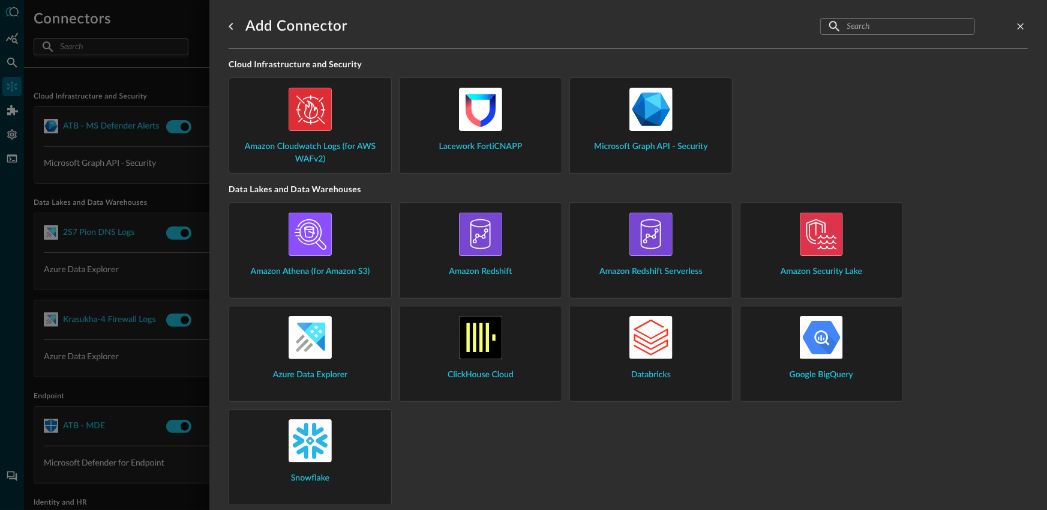
click at [815, 254] on img at bounding box center [821, 233] width 43 height 43
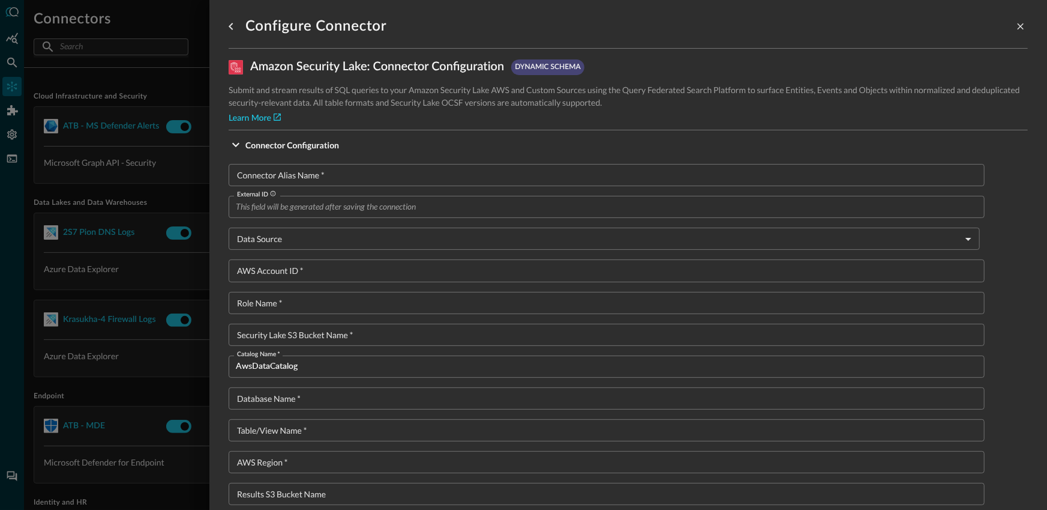
scroll to position [483, 0]
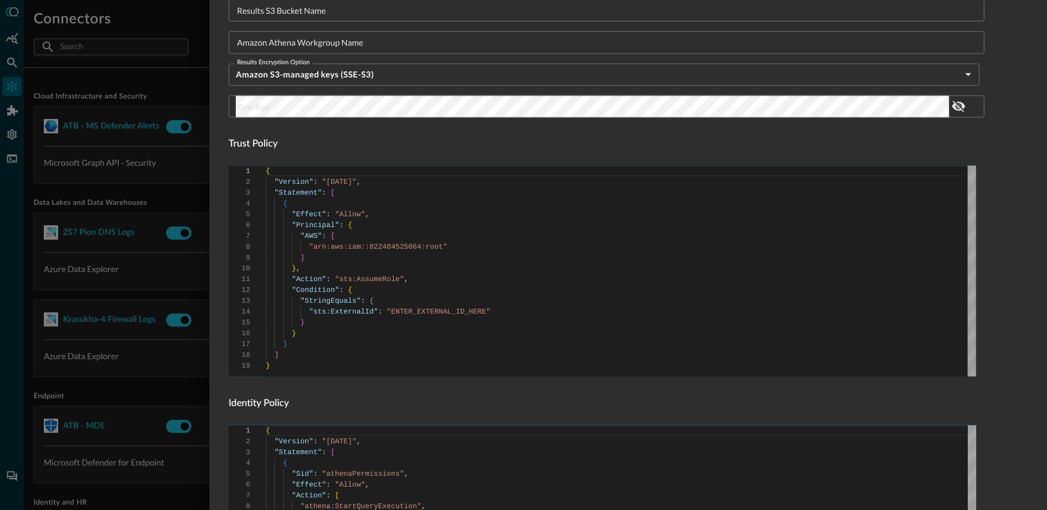
type textarea "{ "Version": "2012-10-17", "Statement": [ { "Effect": "Allow", "Principal": { "…"
click at [389, 246] on div "{ "Version" : "2012-10-17" , "Statement" : [ { "Effect" : "Allow" , "Principal"…" at bounding box center [621, 271] width 711 height 211
click at [152, 131] on div at bounding box center [523, 255] width 1047 height 510
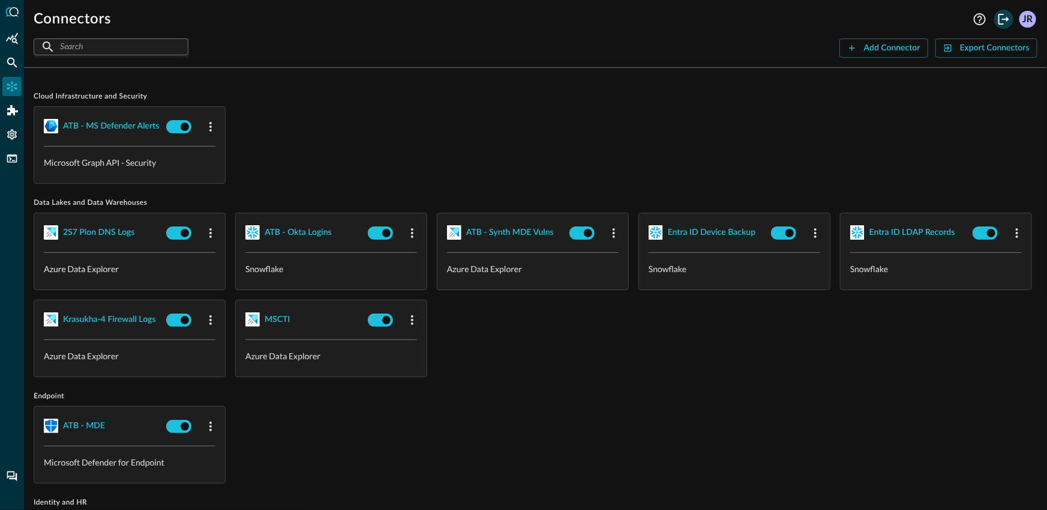
click at [998, 22] on icon "Logout" at bounding box center [1004, 19] width 14 height 14
